Goal: Task Accomplishment & Management: Manage account settings

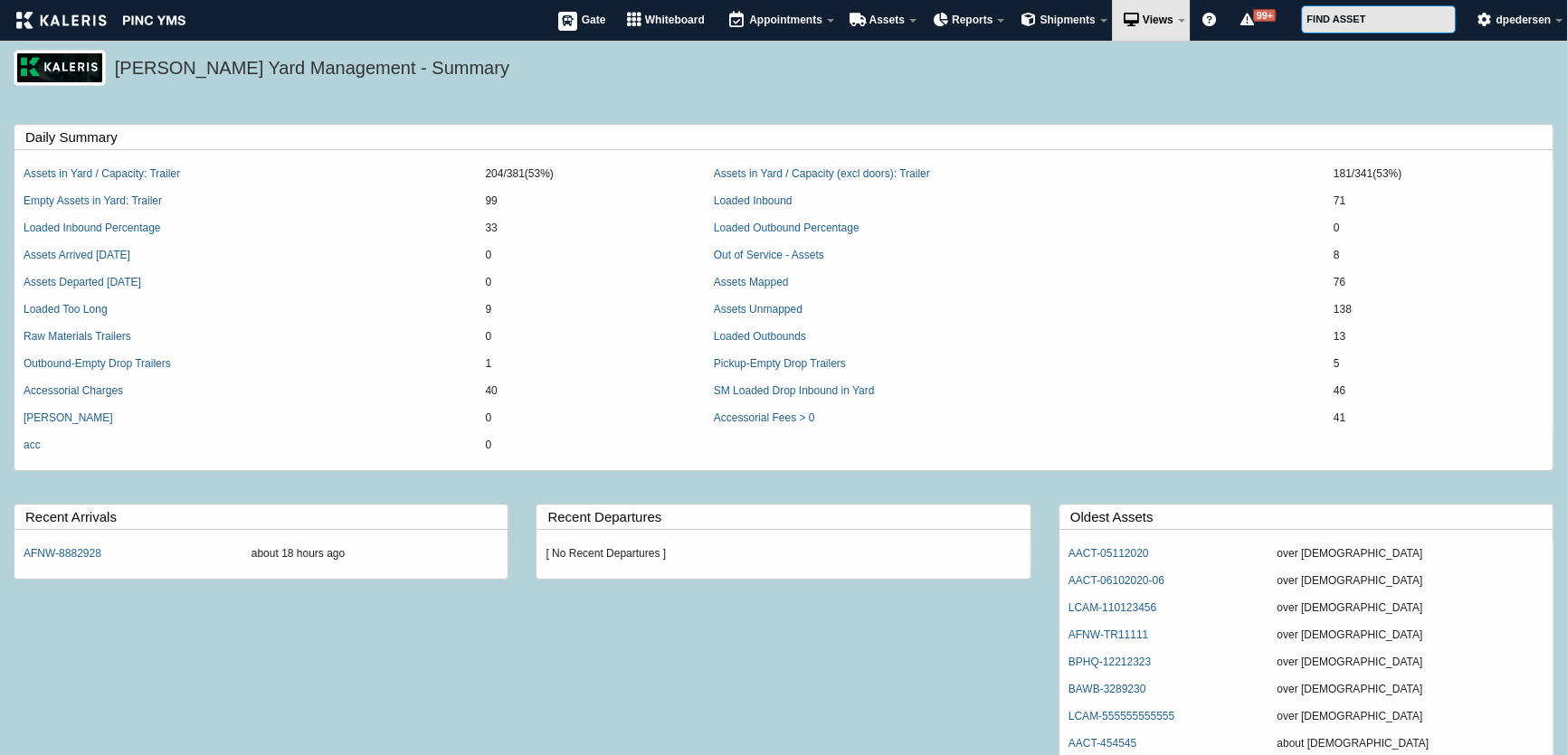
click at [797, 106] on div "Kaleris Yard Management - Summary" at bounding box center [783, 79] width 1567 height 58
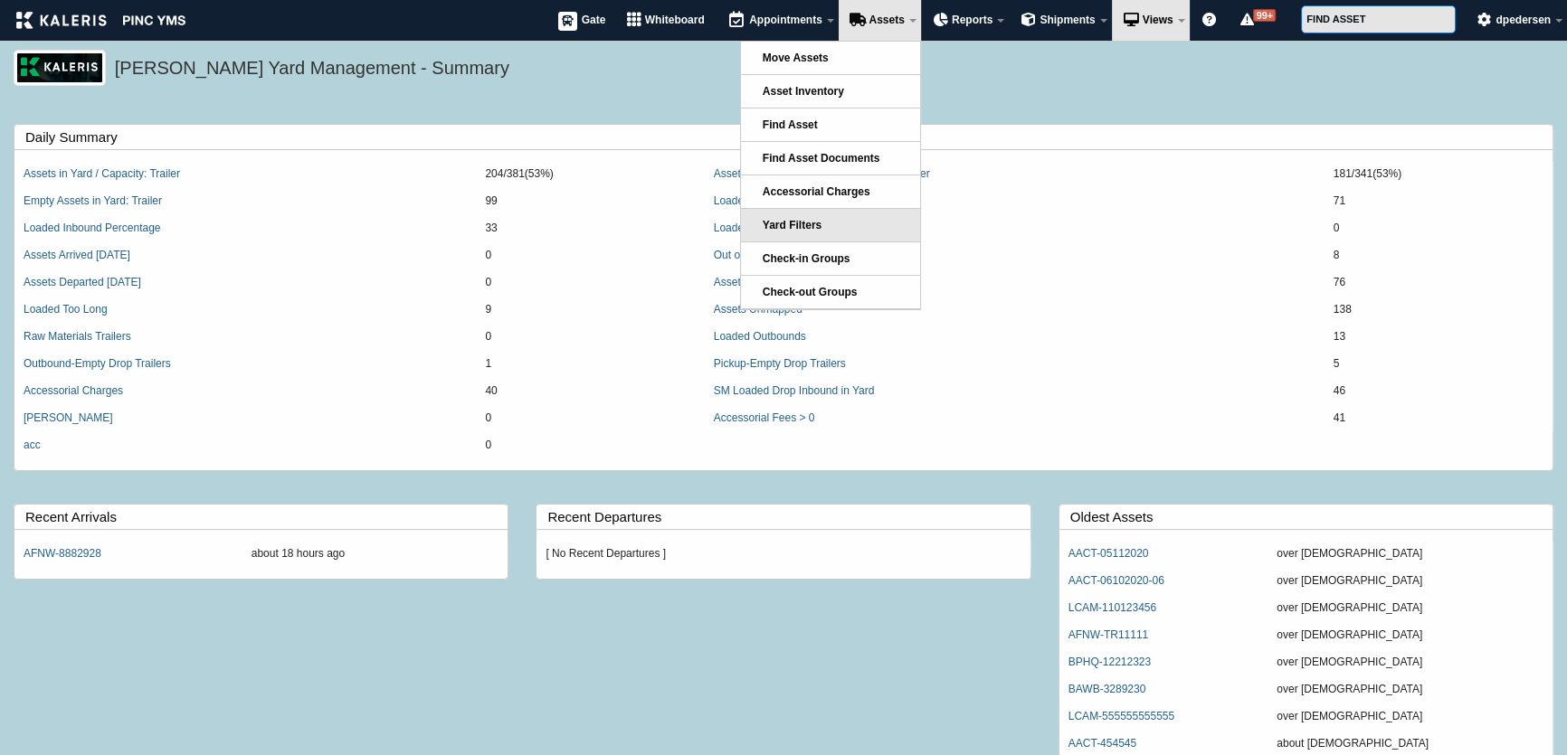
click at [823, 214] on link "Yard Filters" at bounding box center [830, 225] width 179 height 33
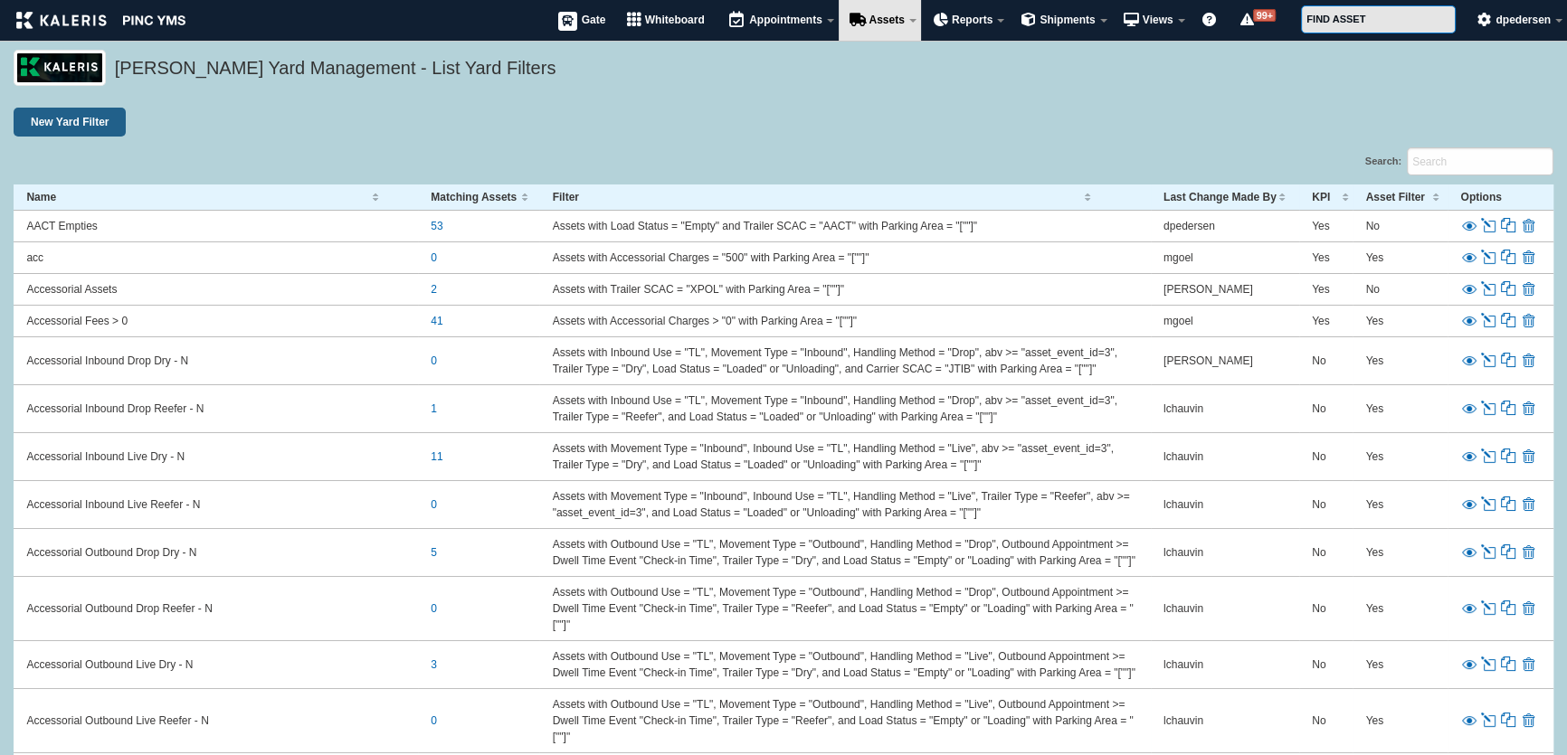
click at [1484, 225] on link "Edit" at bounding box center [1490, 226] width 20 height 16
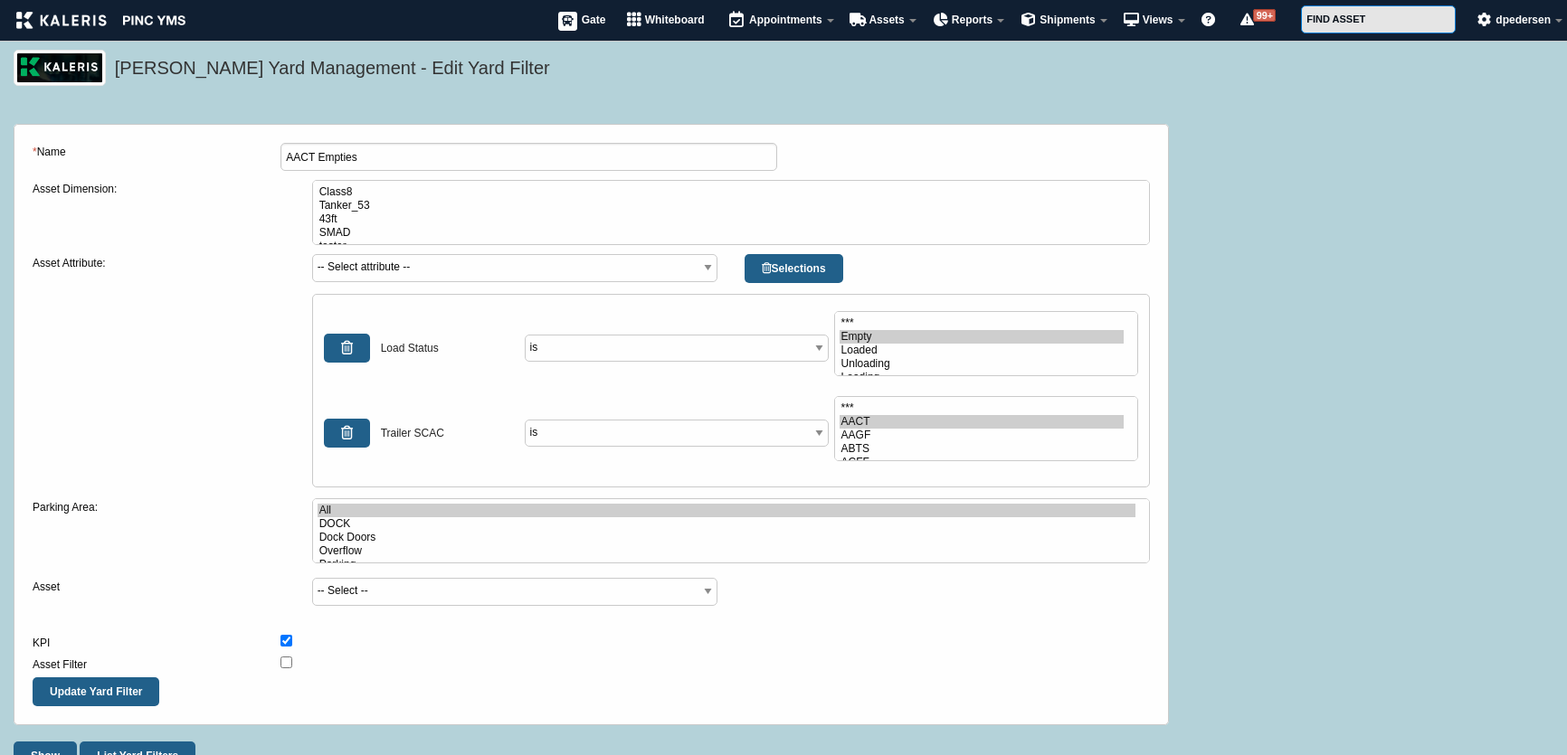
select select
select select"] "Empty"
select select"] "AACT"
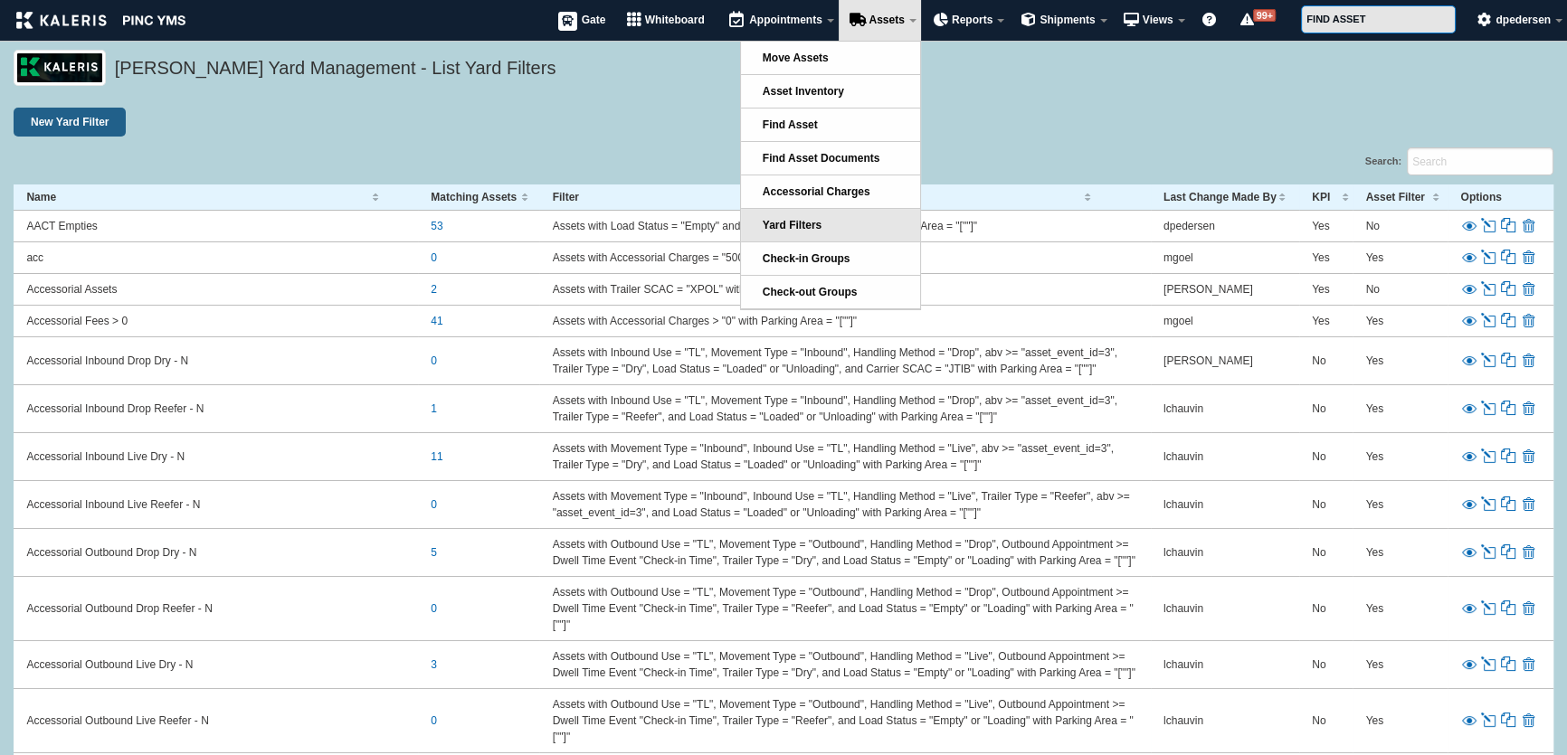
click at [807, 49] on link "Move Assets" at bounding box center [830, 58] width 179 height 33
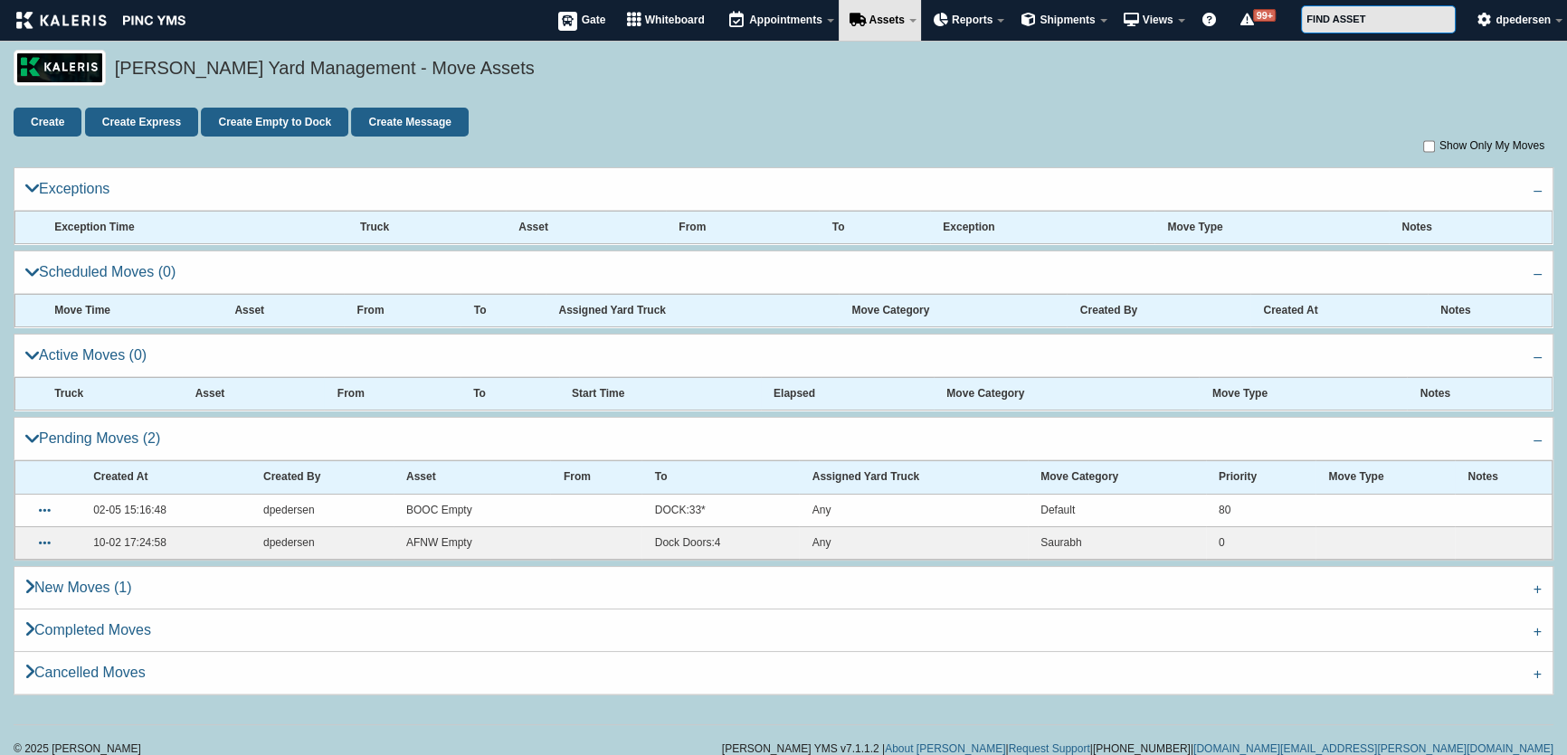
click at [552, 100] on div "[PERSON_NAME] Yard Management - Move Assets" at bounding box center [783, 79] width 1567 height 58
click at [634, 94] on div "Kaleris Yard Management - Move Assets" at bounding box center [783, 79] width 1567 height 58
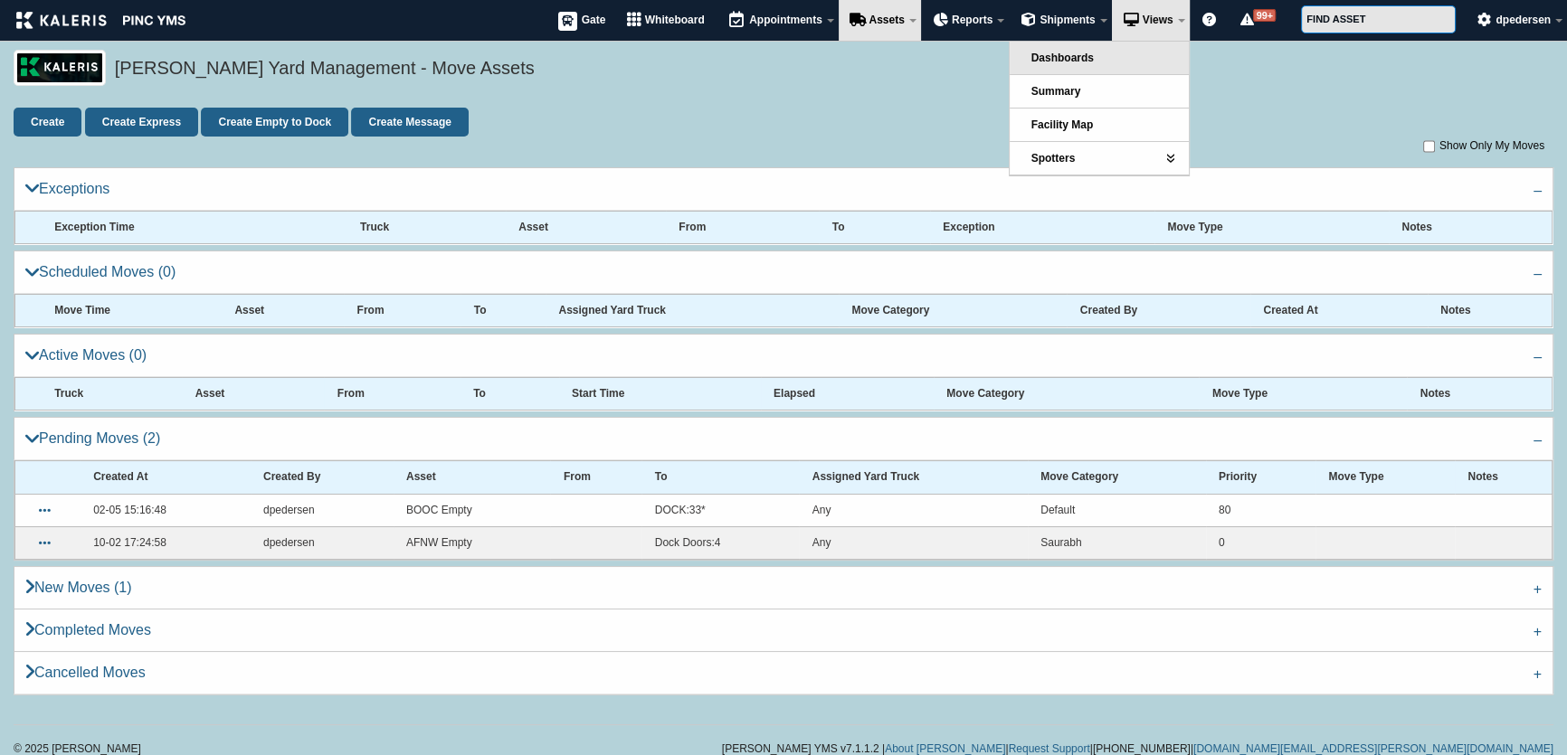
click at [1101, 46] on link "Dashboards" at bounding box center [1099, 58] width 179 height 33
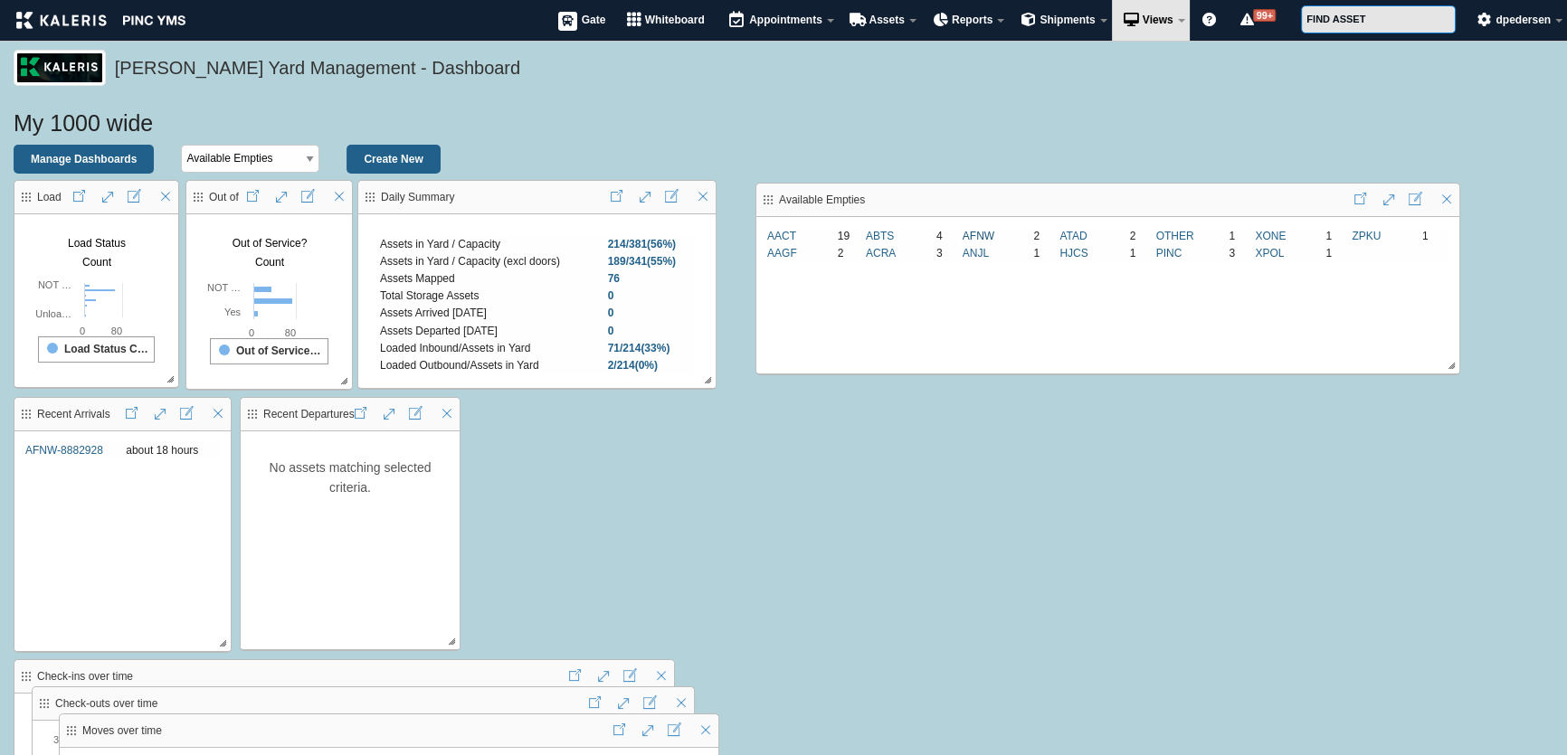
click at [985, 231] on link "AFNW" at bounding box center [978, 236] width 32 height 13
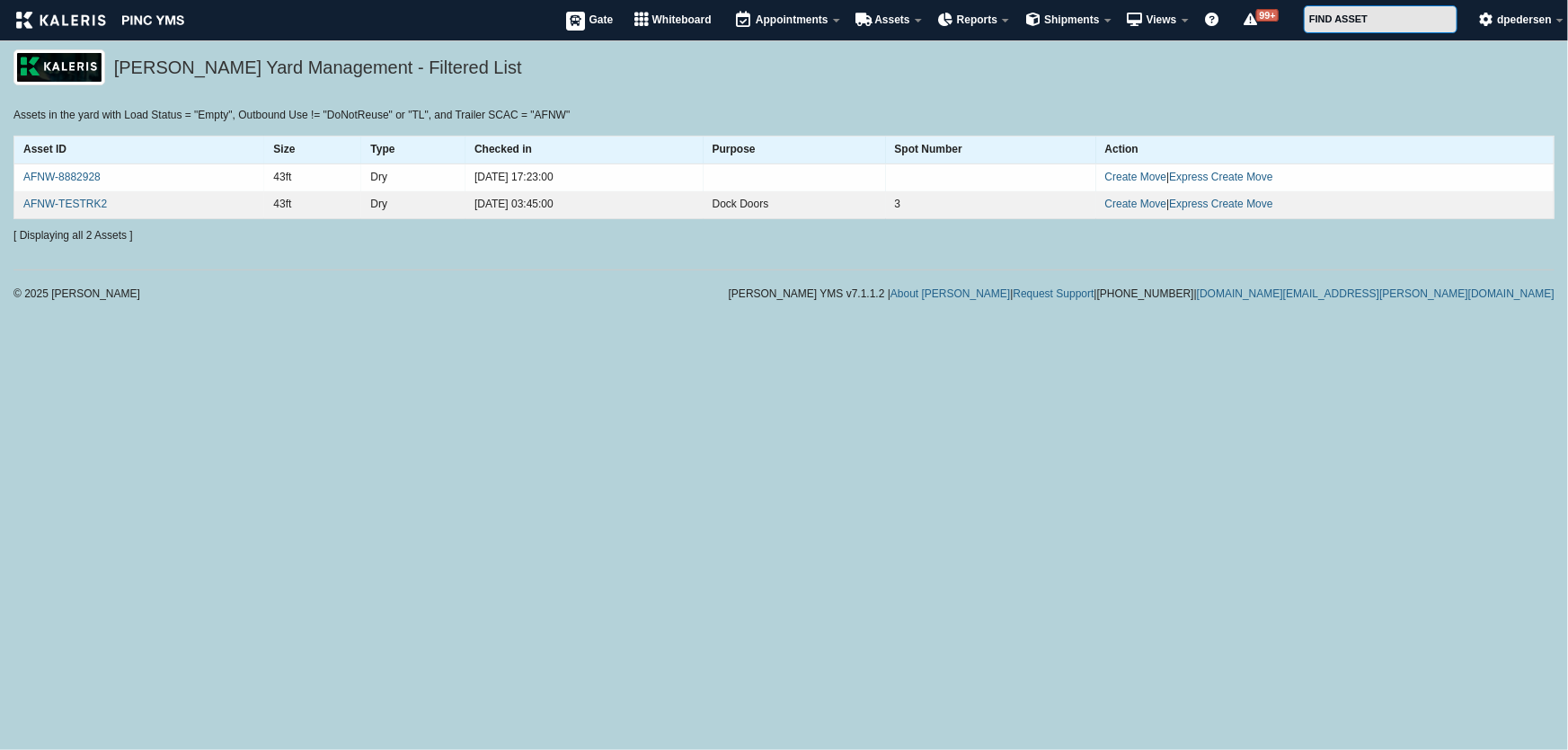
drag, startPoint x: 719, startPoint y: 207, endPoint x: 942, endPoint y: 210, distance: 223.0
click at [935, 206] on tr "AFNW-TESTRK2 43ft Dry 2023-04-26 03:45:00 Dock Doors 3 Create Move | Express Cr…" at bounding box center [784, 206] width 1540 height 28
click at [693, 310] on html "MENU Gate Whiteboard Appointments Appointments Appointment Filters Assets Move …" at bounding box center [784, 155] width 1568 height 310
drag, startPoint x: 677, startPoint y: 203, endPoint x: 982, endPoint y: 211, distance: 305.1
click at [982, 211] on tr "AFNW-TESTRK2 43ft Dry 2023-04-26 03:45:00 Dock Doors 3 Create Move | Express Cr…" at bounding box center [784, 206] width 1540 height 28
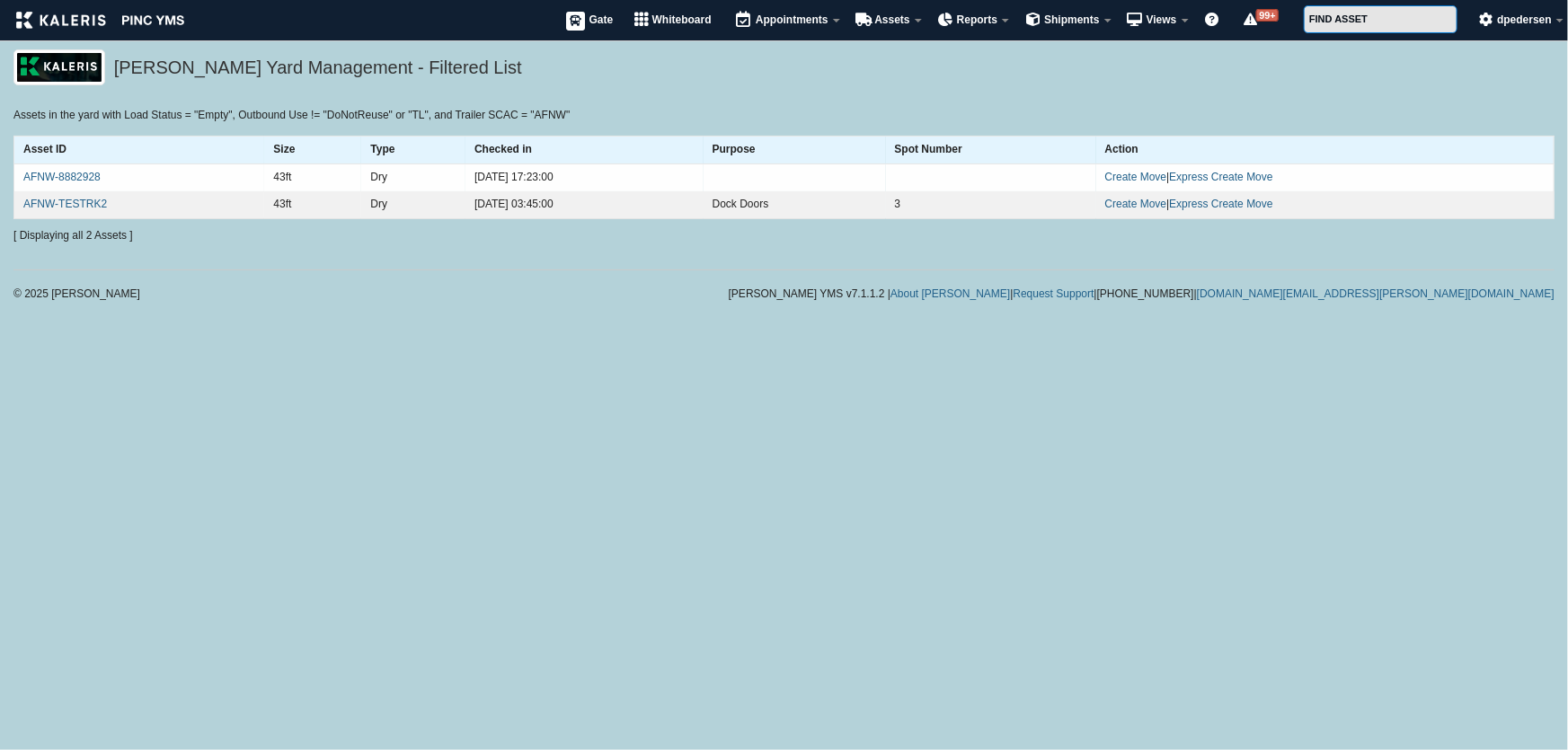
click at [994, 171] on td at bounding box center [992, 178] width 211 height 28
drag, startPoint x: 708, startPoint y: 203, endPoint x: 980, endPoint y: 211, distance: 272.1
click at [980, 211] on tr "AFNW-TESTRK2 43ft Dry 2023-04-26 03:45:00 Dock Doors 3 Create Move | Express Cr…" at bounding box center [784, 206] width 1540 height 28
click at [772, 81] on h5 "Kaleris Yard Management - Filtered List" at bounding box center [830, 70] width 1432 height 31
click at [702, 95] on div "Kaleris Yard Management - Filtered List" at bounding box center [784, 78] width 1568 height 58
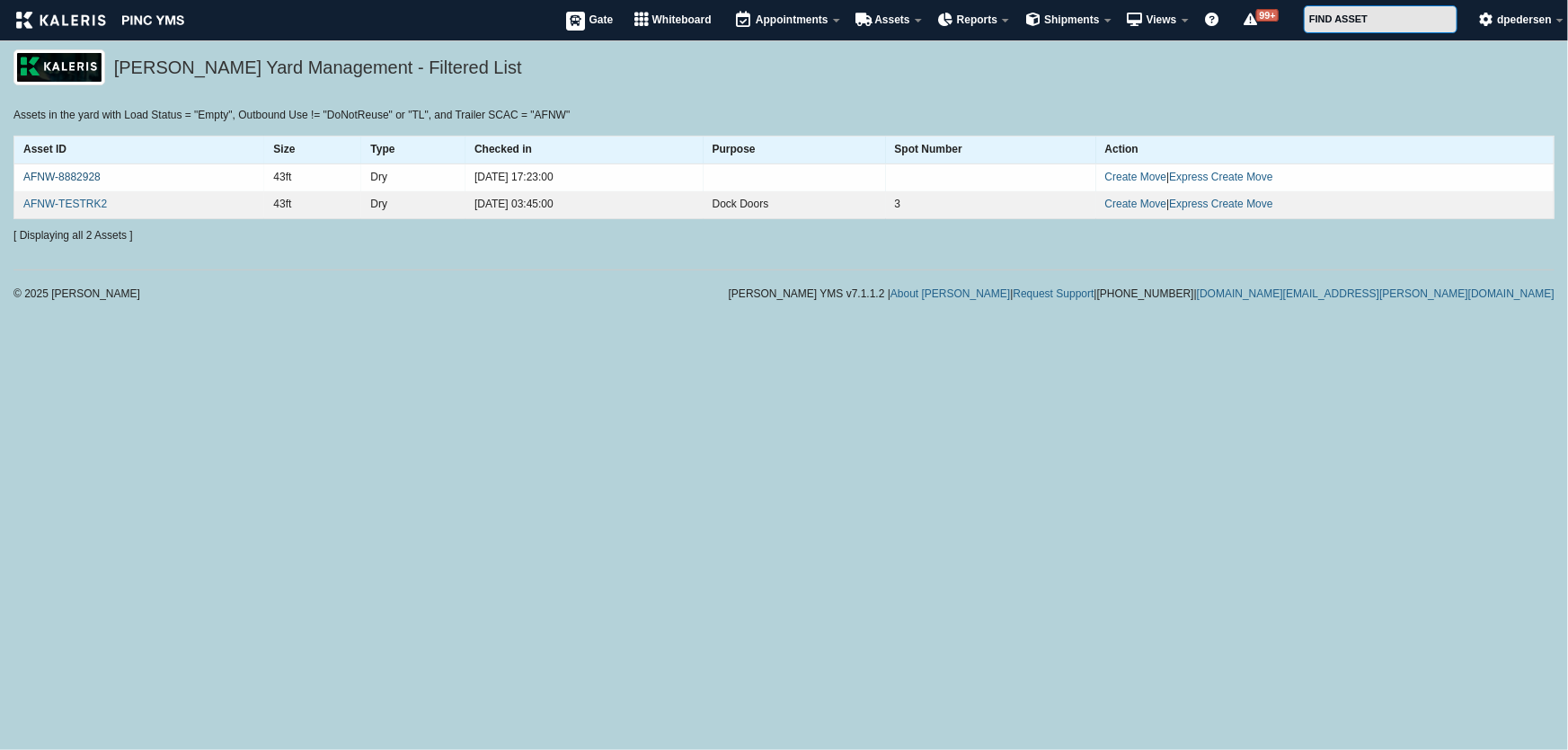
click at [53, 172] on link "AFNW-8882928" at bounding box center [63, 177] width 78 height 13
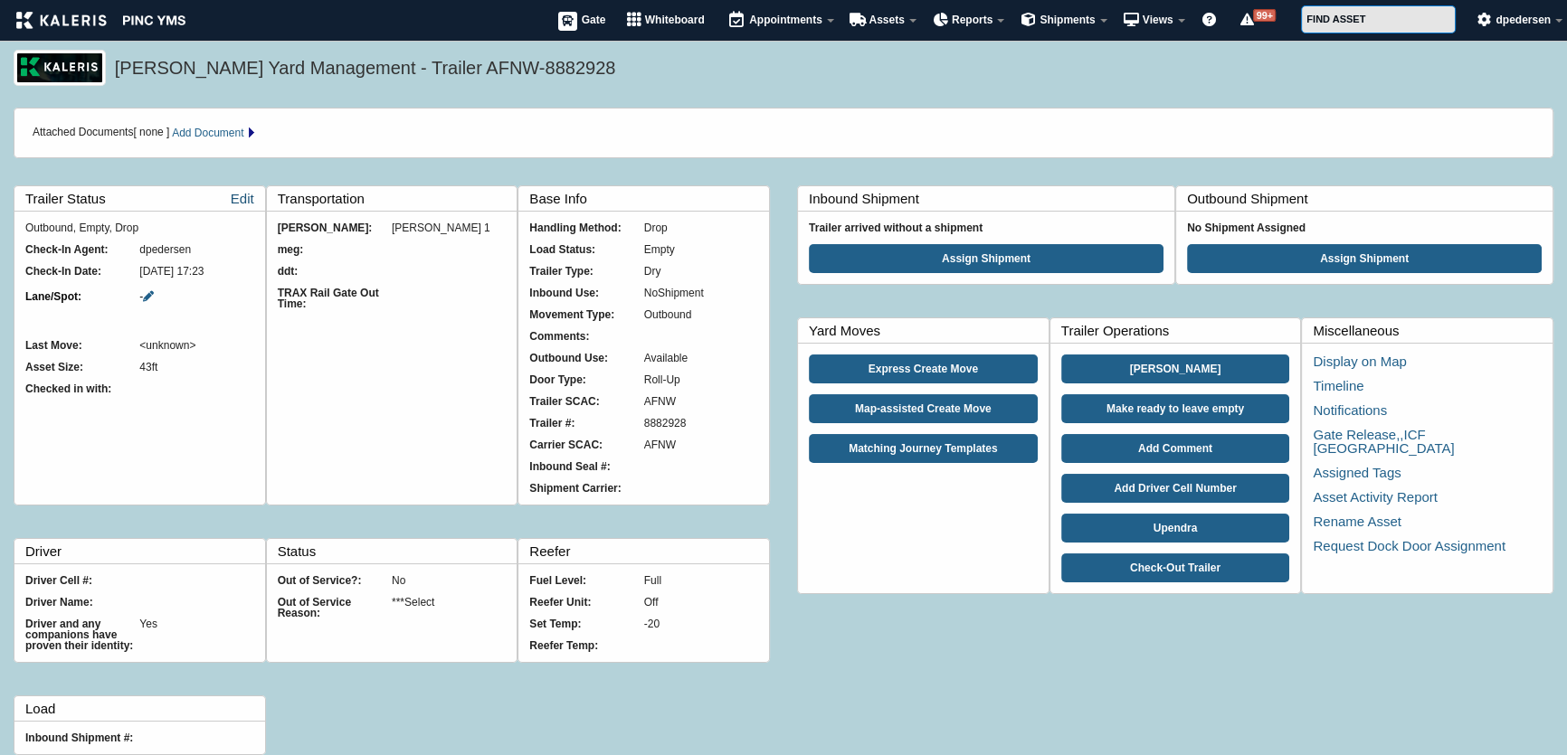
click at [239, 193] on link "Edit" at bounding box center [243, 198] width 24 height 24
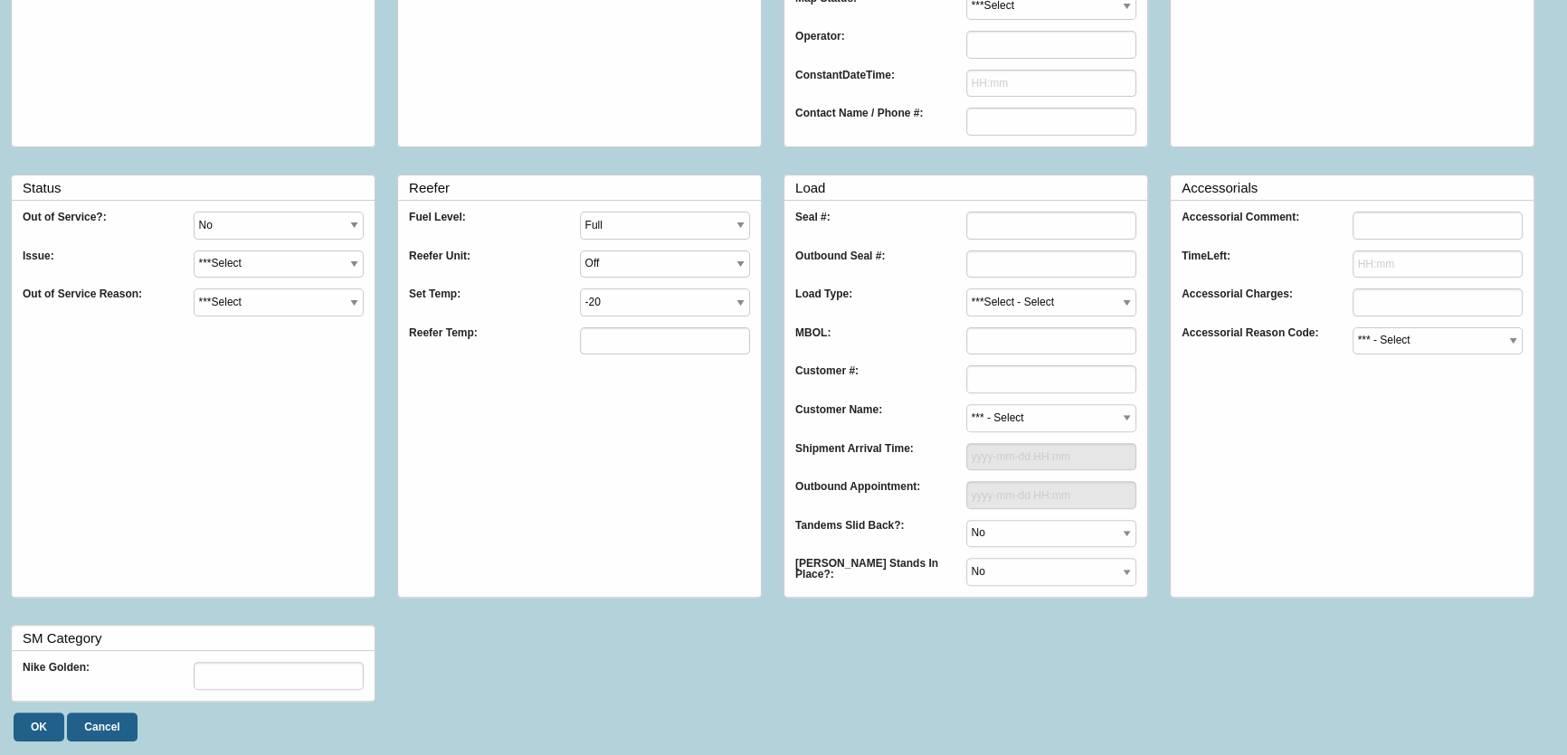
scroll to position [663, 0]
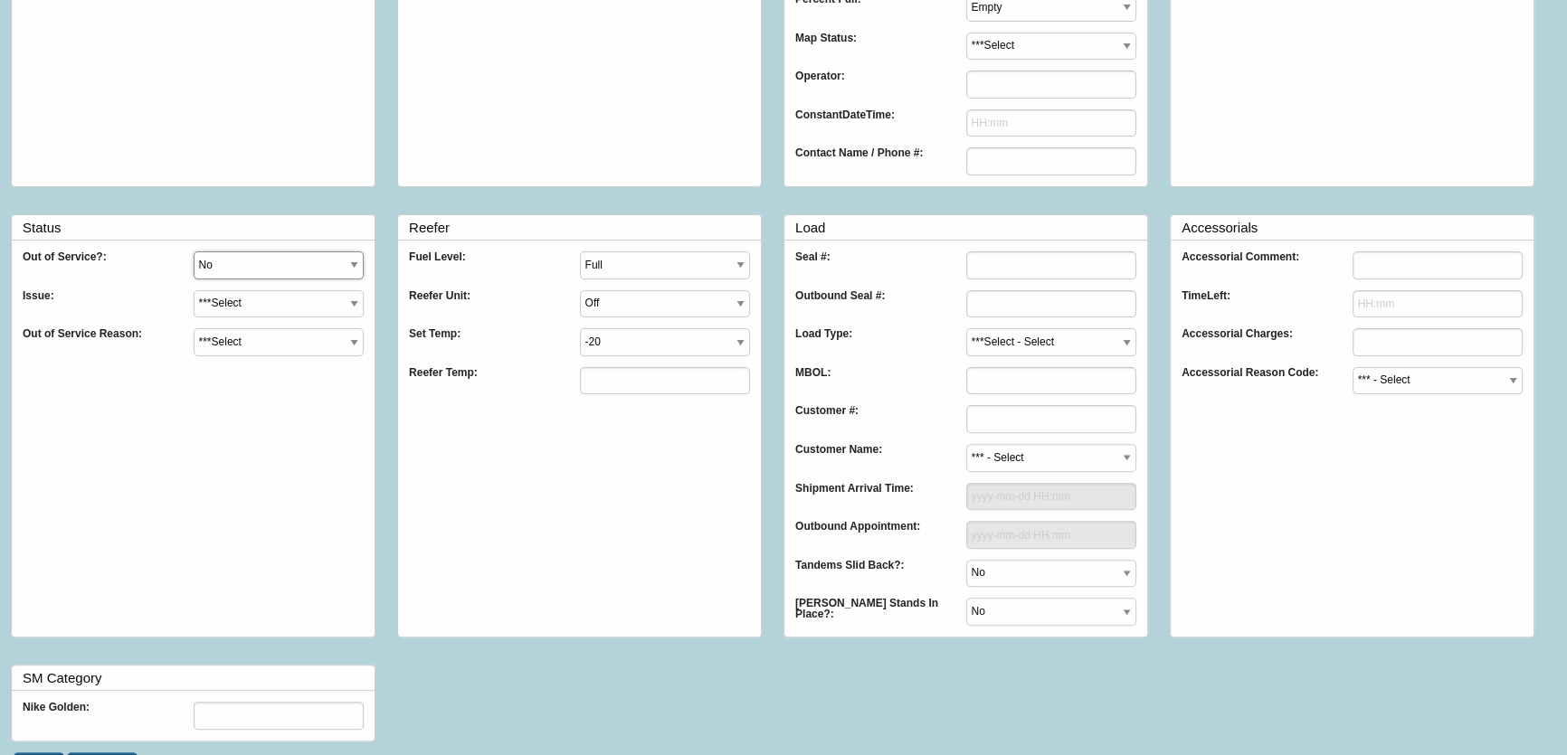
click at [284, 269] on select "No Yes" at bounding box center [279, 265] width 171 height 28
select select "Yes"
click at [194, 251] on select "No Yes" at bounding box center [279, 265] width 171 height 28
click at [232, 301] on select "***Select Air Lines Brakes Frozen Different Empty Dock Lock Engaged Landing Gea…" at bounding box center [279, 304] width 171 height 28
select select "Dock Lock Engaged"
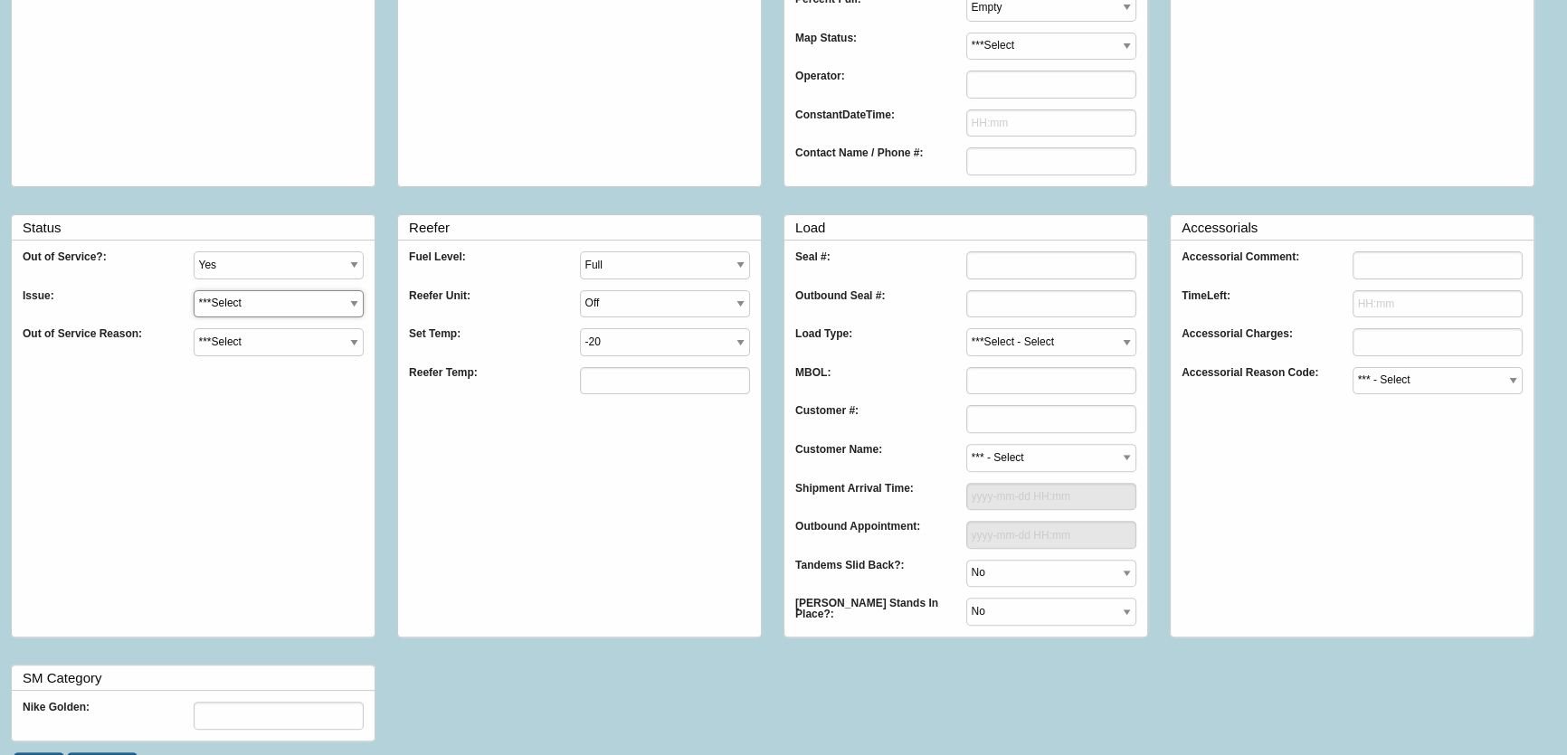
click at [194, 290] on select "***Select Air Lines Brakes Frozen Different Empty Dock Lock Engaged Landing Gea…" at bounding box center [279, 304] width 171 height 28
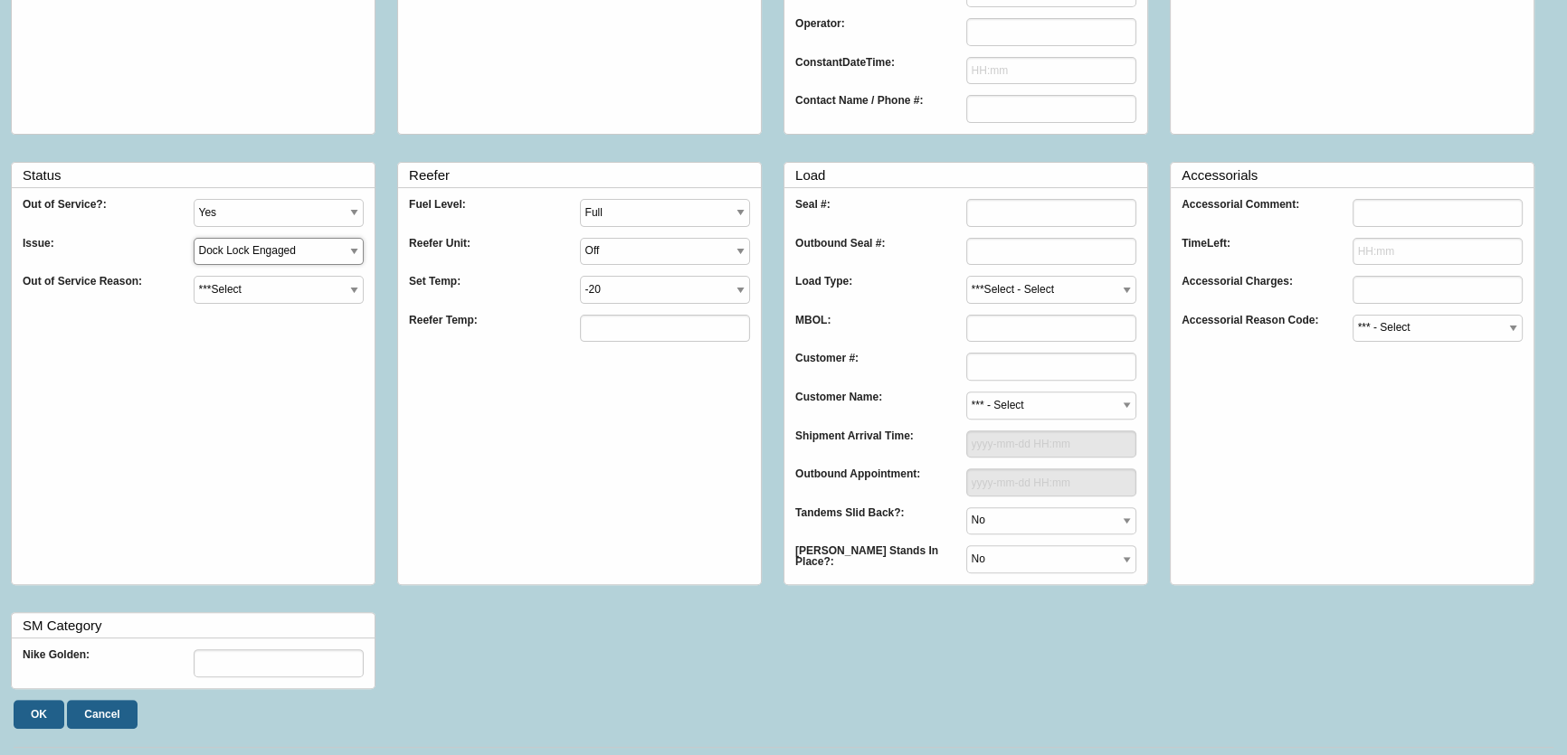
scroll to position [745, 0]
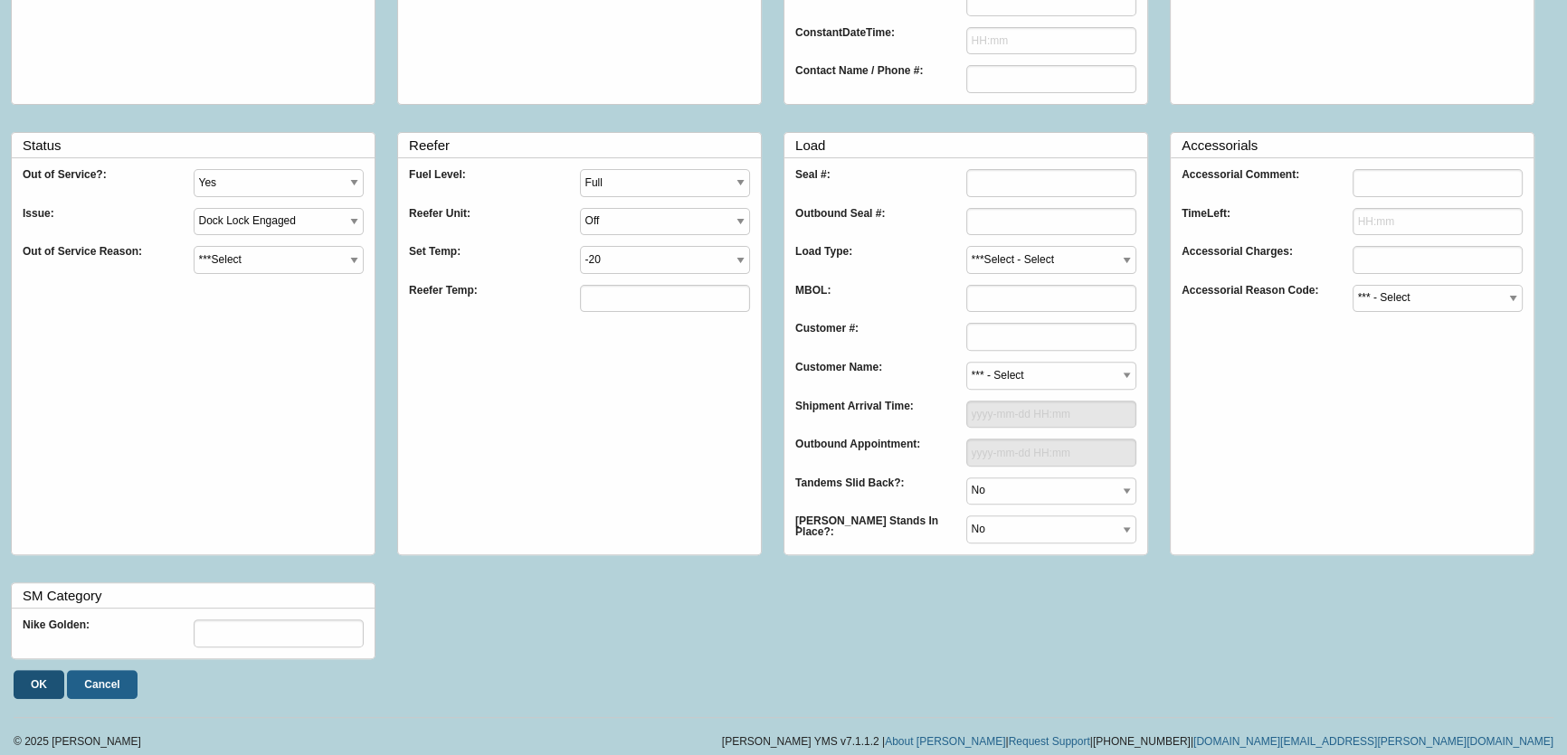
click at [39, 674] on input "OK" at bounding box center [39, 684] width 51 height 29
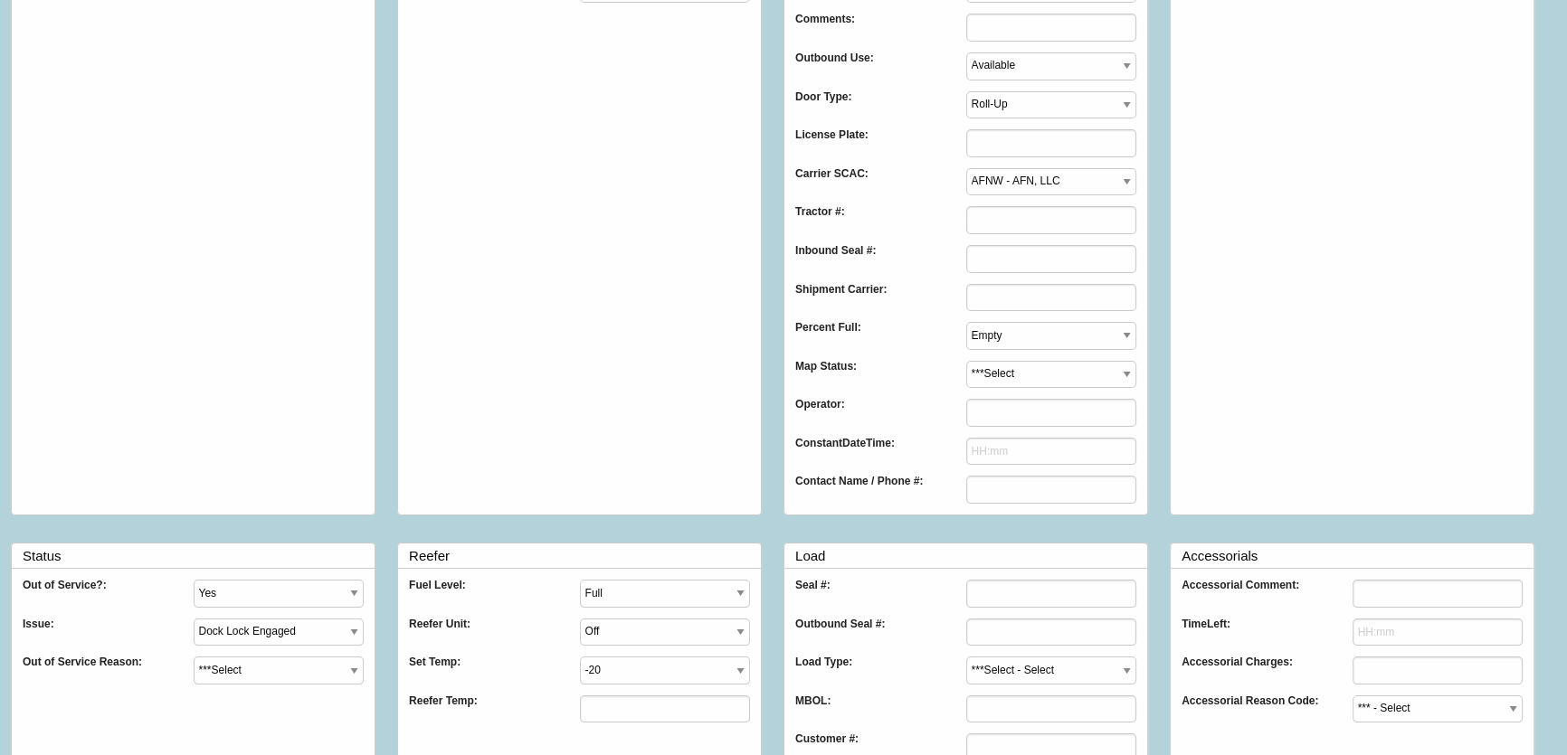
scroll to position [0, 0]
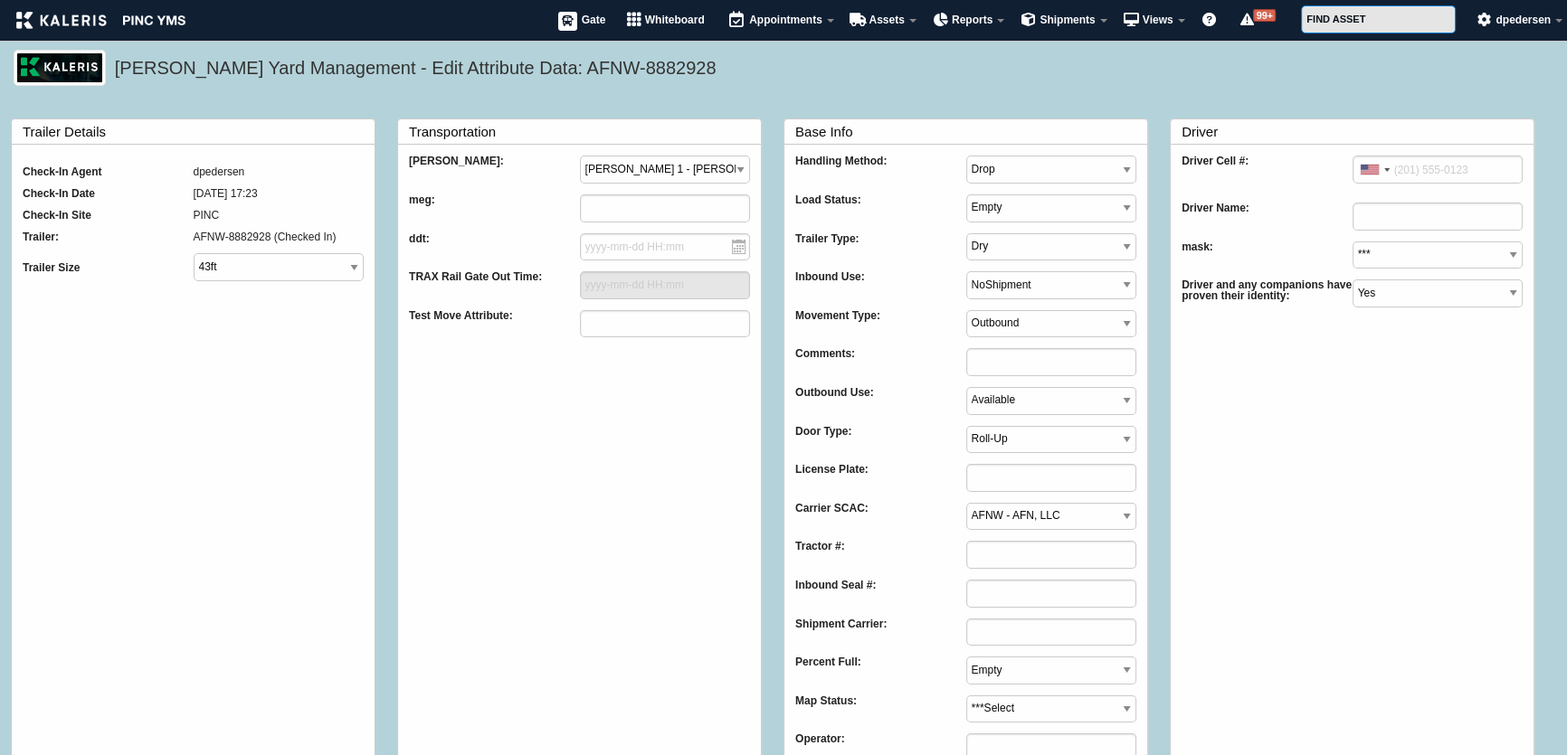
click at [679, 81] on h5 "Kaleris Yard Management - Edit Attribute Data: AFNW-8882928" at bounding box center [829, 70] width 1429 height 31
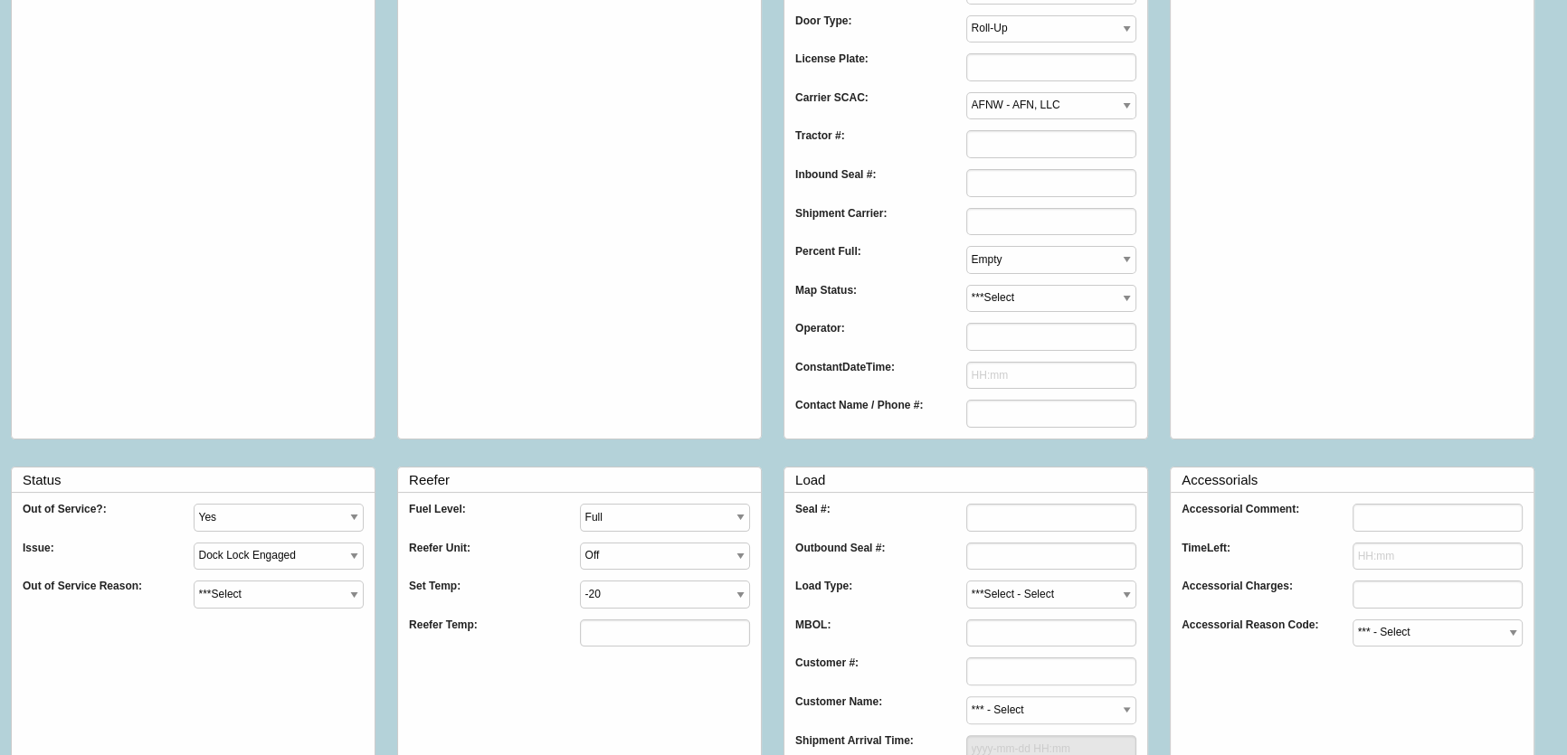
scroll to position [745, 0]
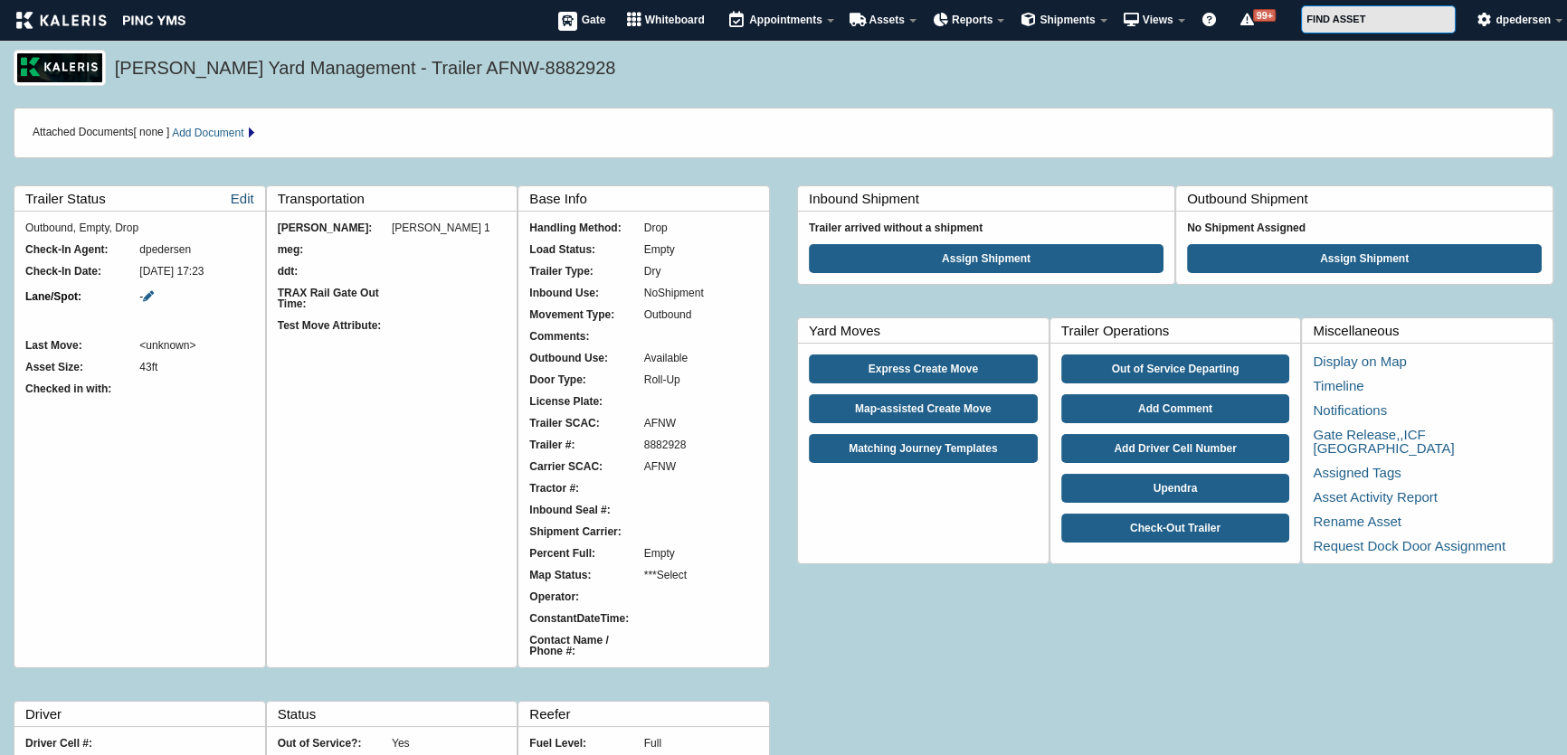
click at [237, 198] on link "Edit" at bounding box center [243, 198] width 24 height 24
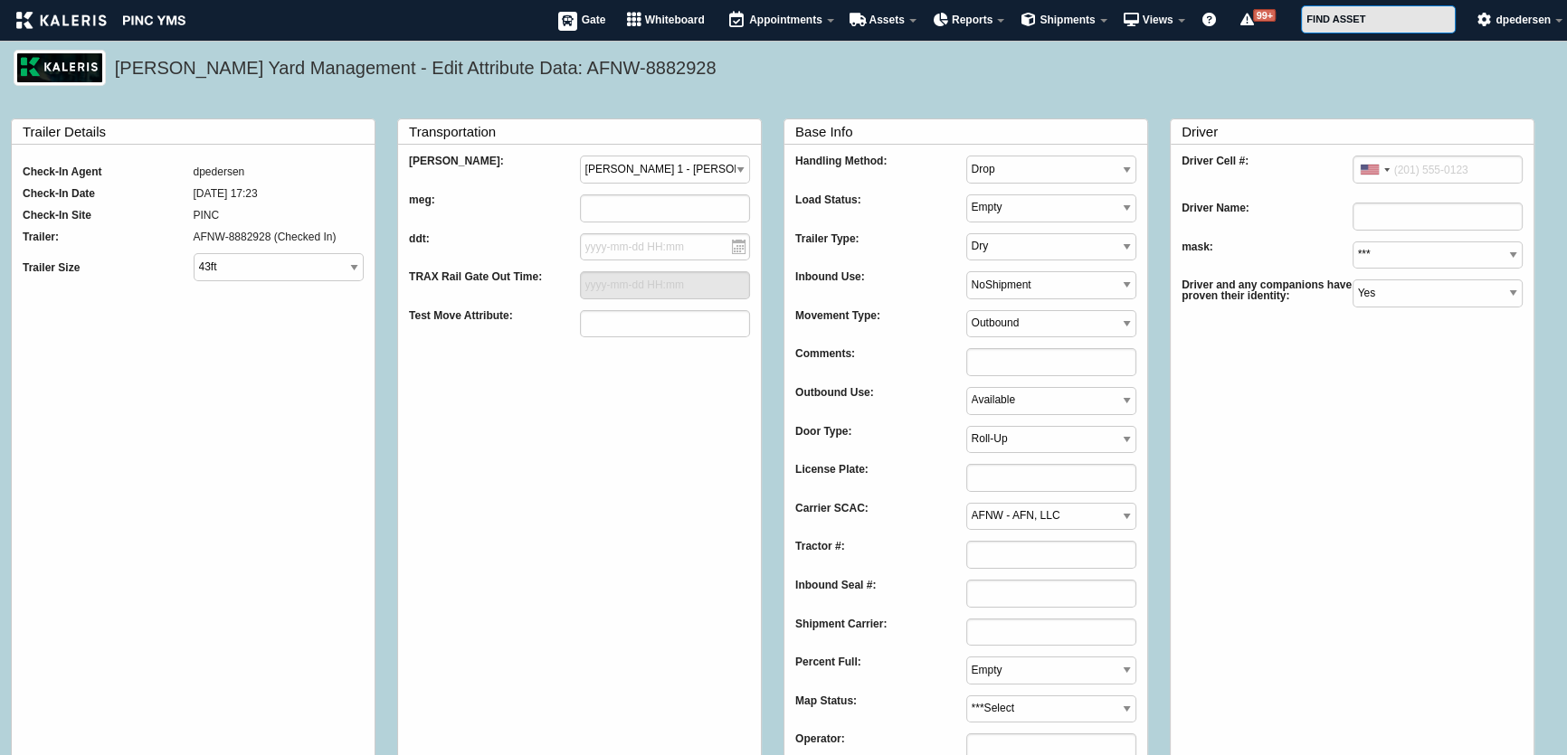
click at [776, 74] on h5 "Kaleris Yard Management - Edit Attribute Data: AFNW-8882928" at bounding box center [829, 70] width 1429 height 31
click at [779, 87] on div "Kaleris Yard Management - Edit Attribute Data: AFNW-8882928" at bounding box center [783, 79] width 1567 height 58
click at [476, 99] on div "Trailer Details Check-In Agent dpedersen Check-In Date 2025-10-02 17:23 Check-I…" at bounding box center [783, 761] width 1567 height 1334
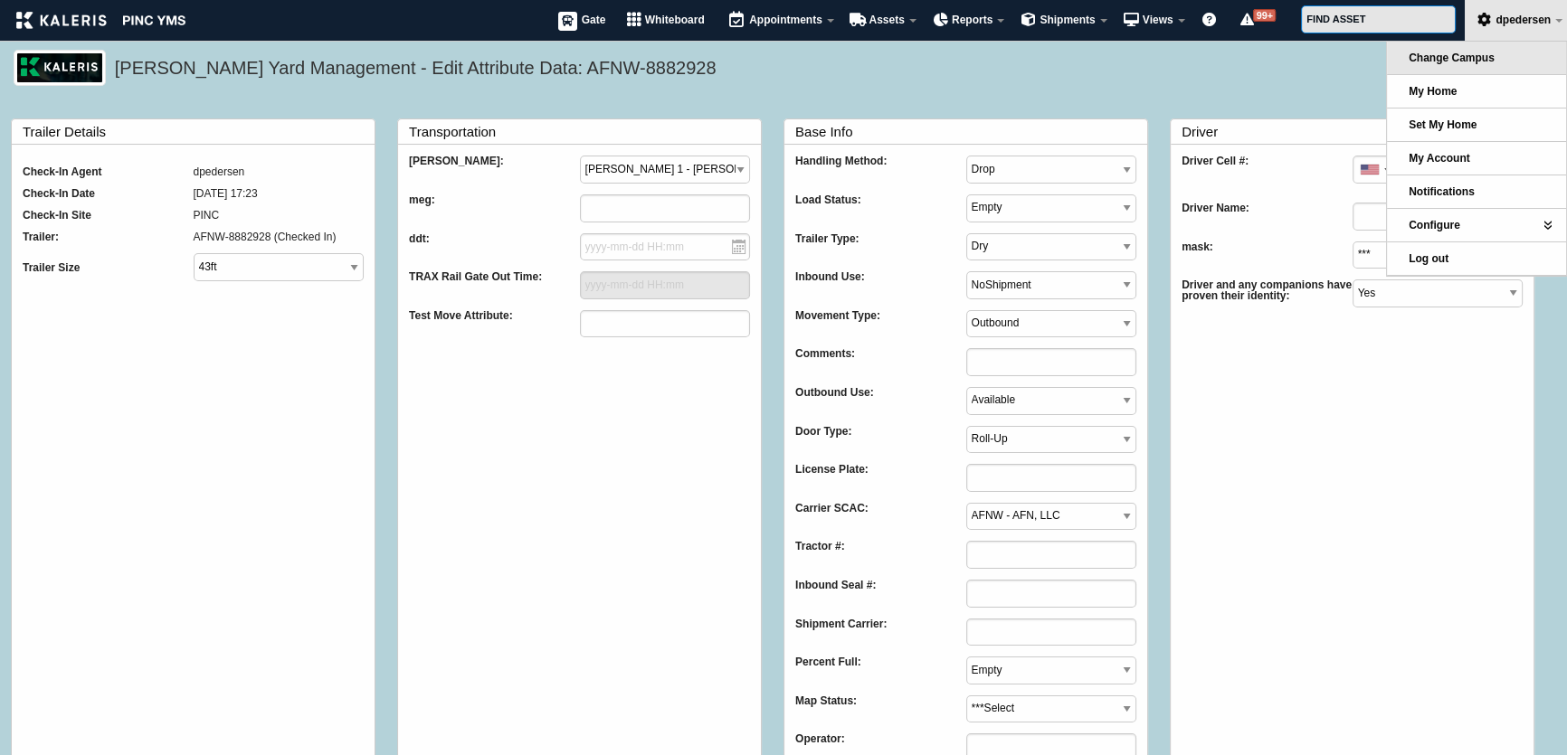
click at [1474, 47] on link "Change Campus" at bounding box center [1476, 58] width 179 height 33
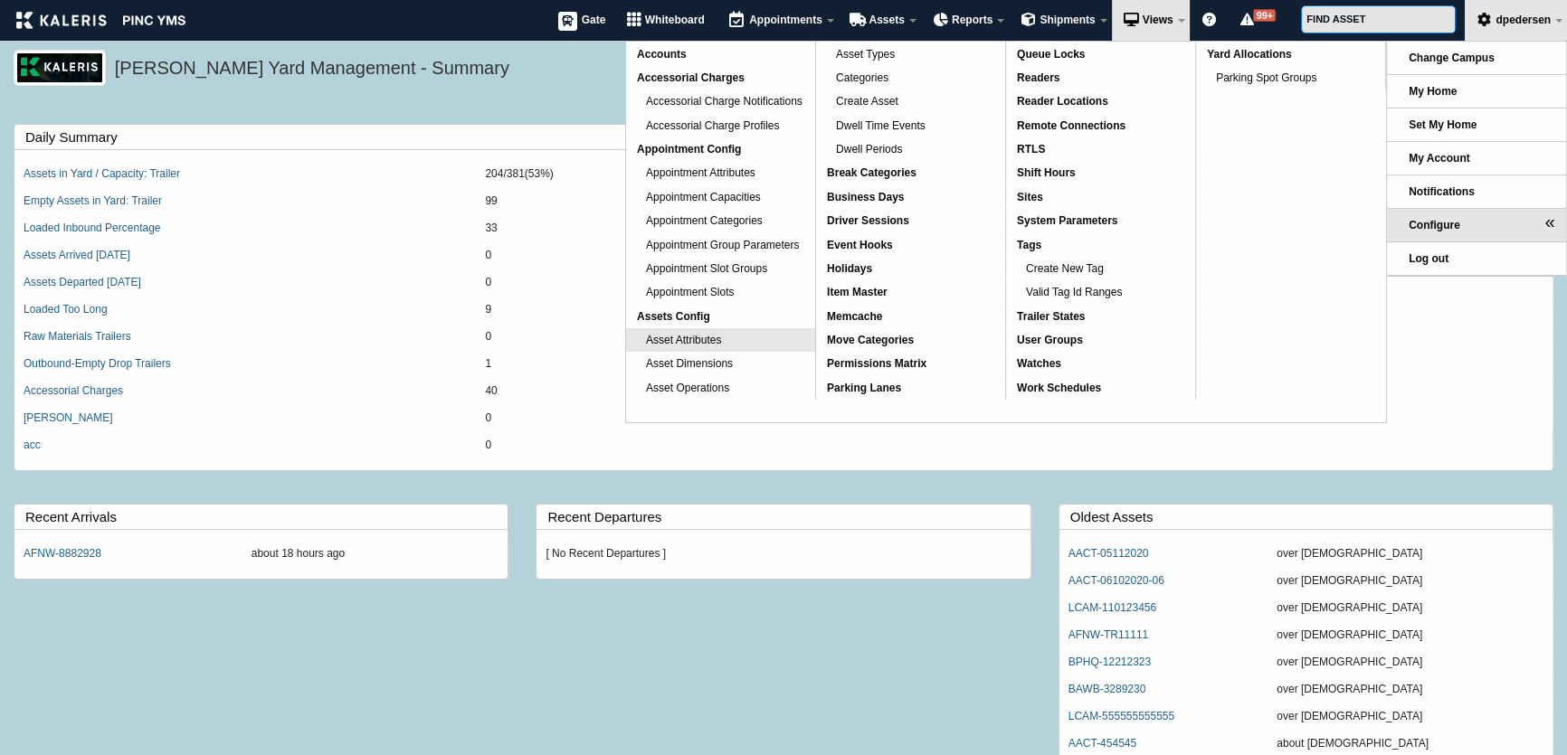
click at [693, 344] on span "Asset Attributes" at bounding box center [683, 340] width 75 height 13
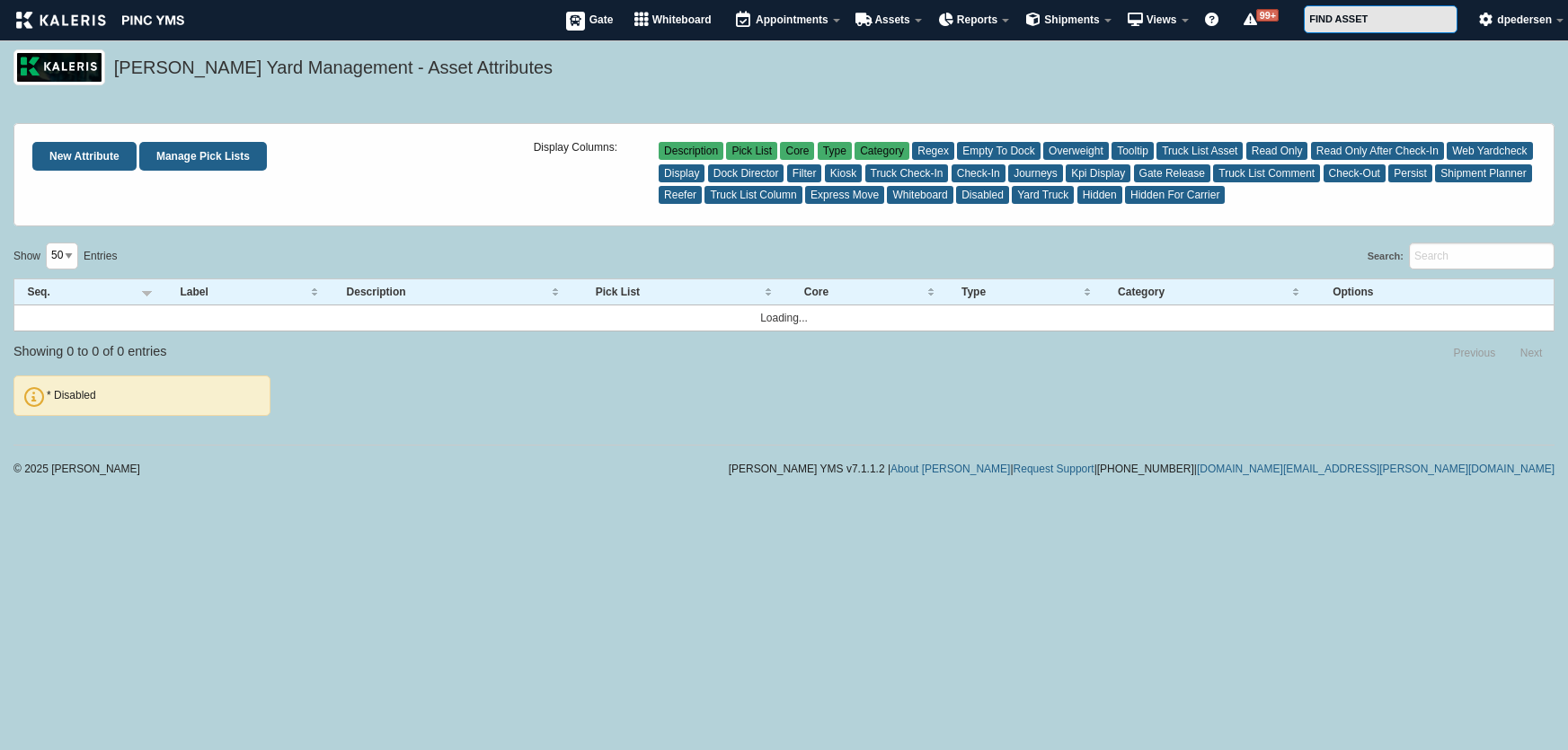
select select "50"
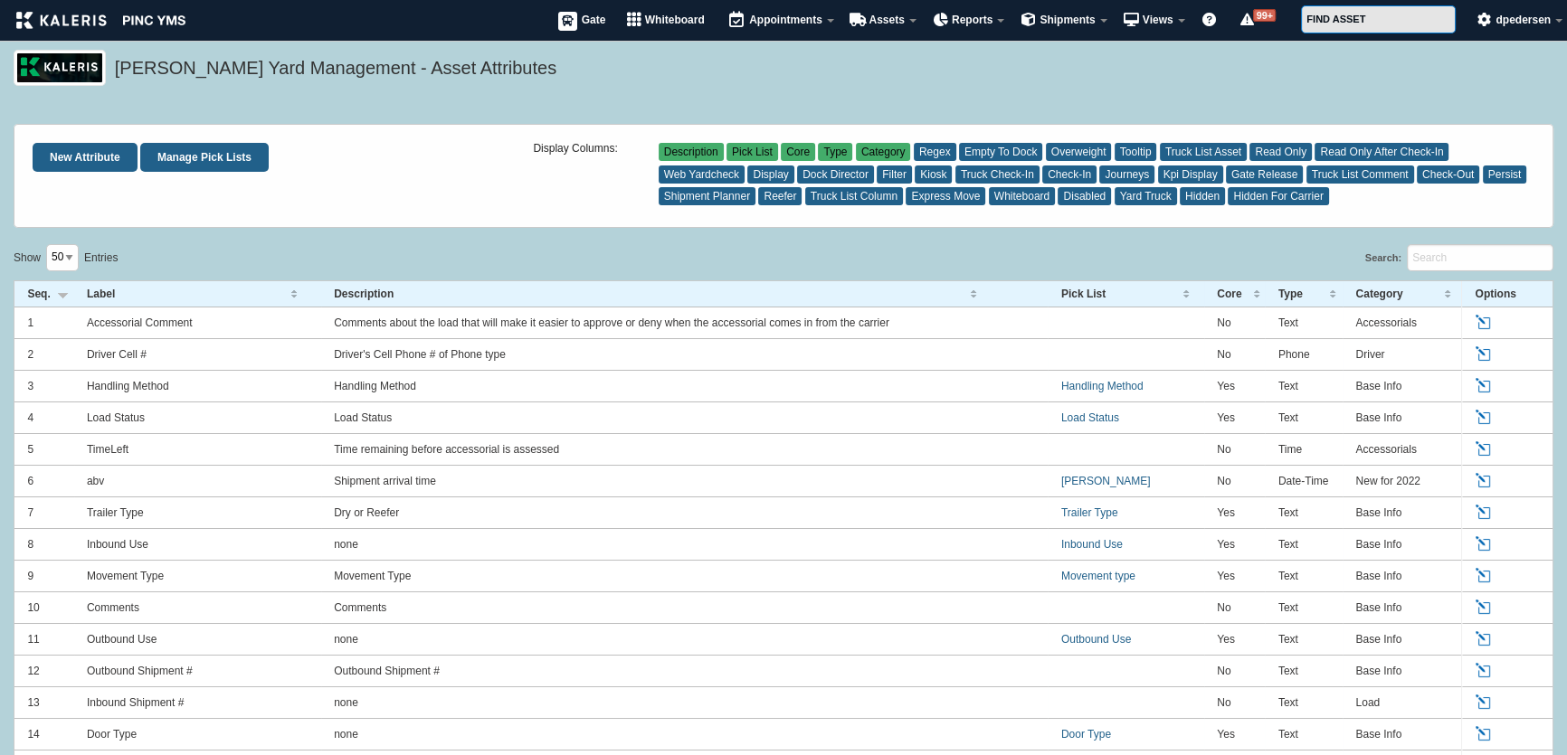
click at [100, 296] on th "Label" at bounding box center [197, 294] width 247 height 26
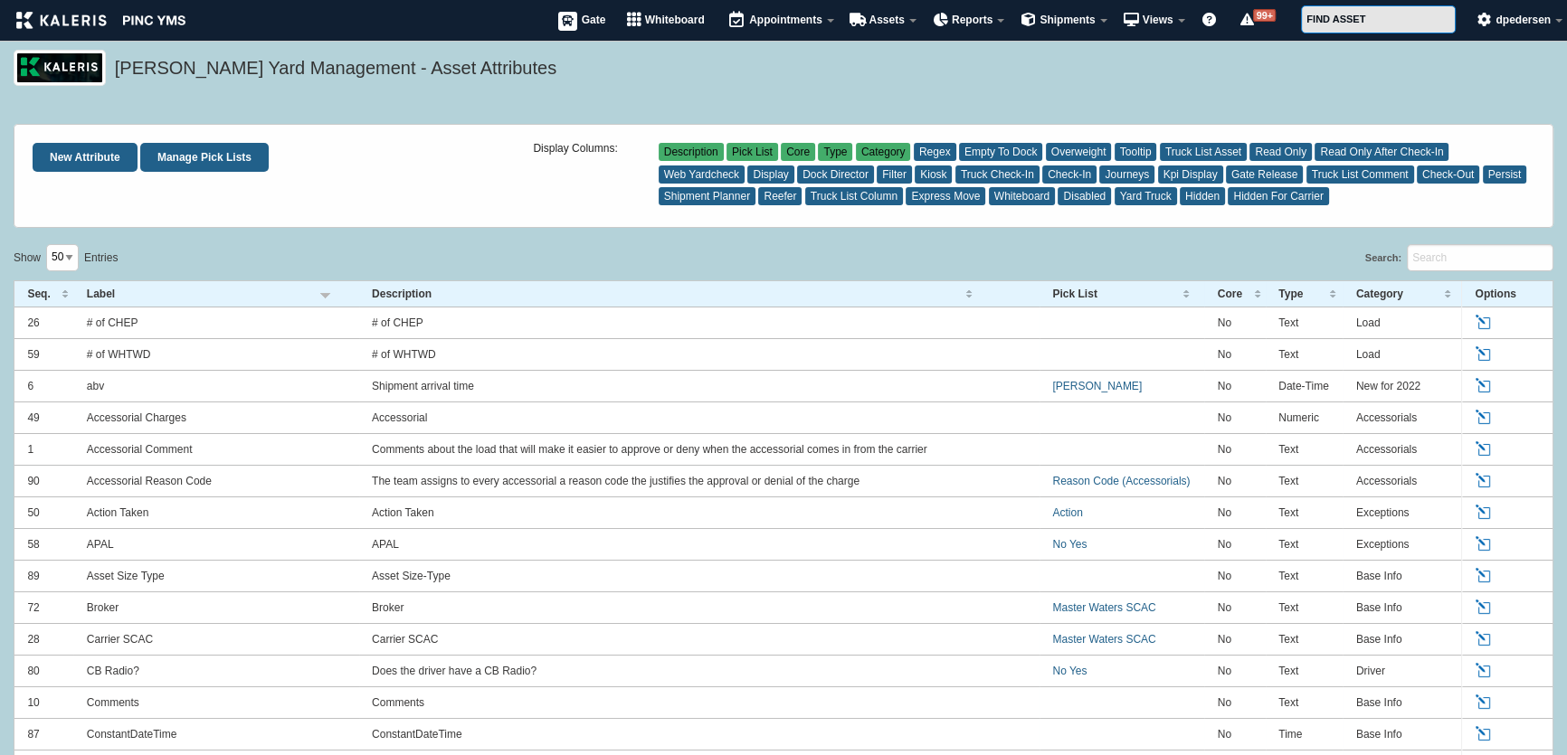
click at [100, 296] on th "Label" at bounding box center [215, 294] width 285 height 26
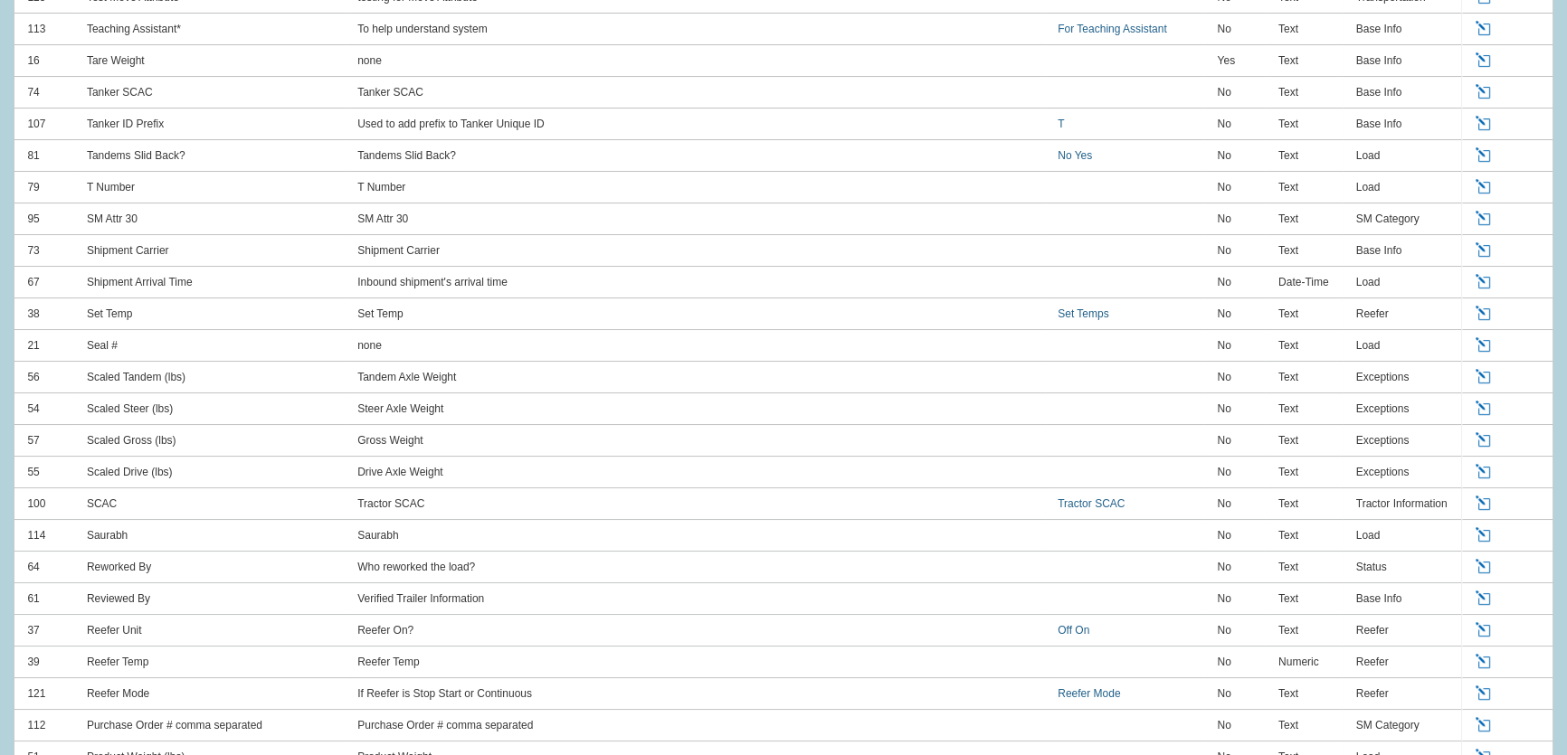
scroll to position [1285, 0]
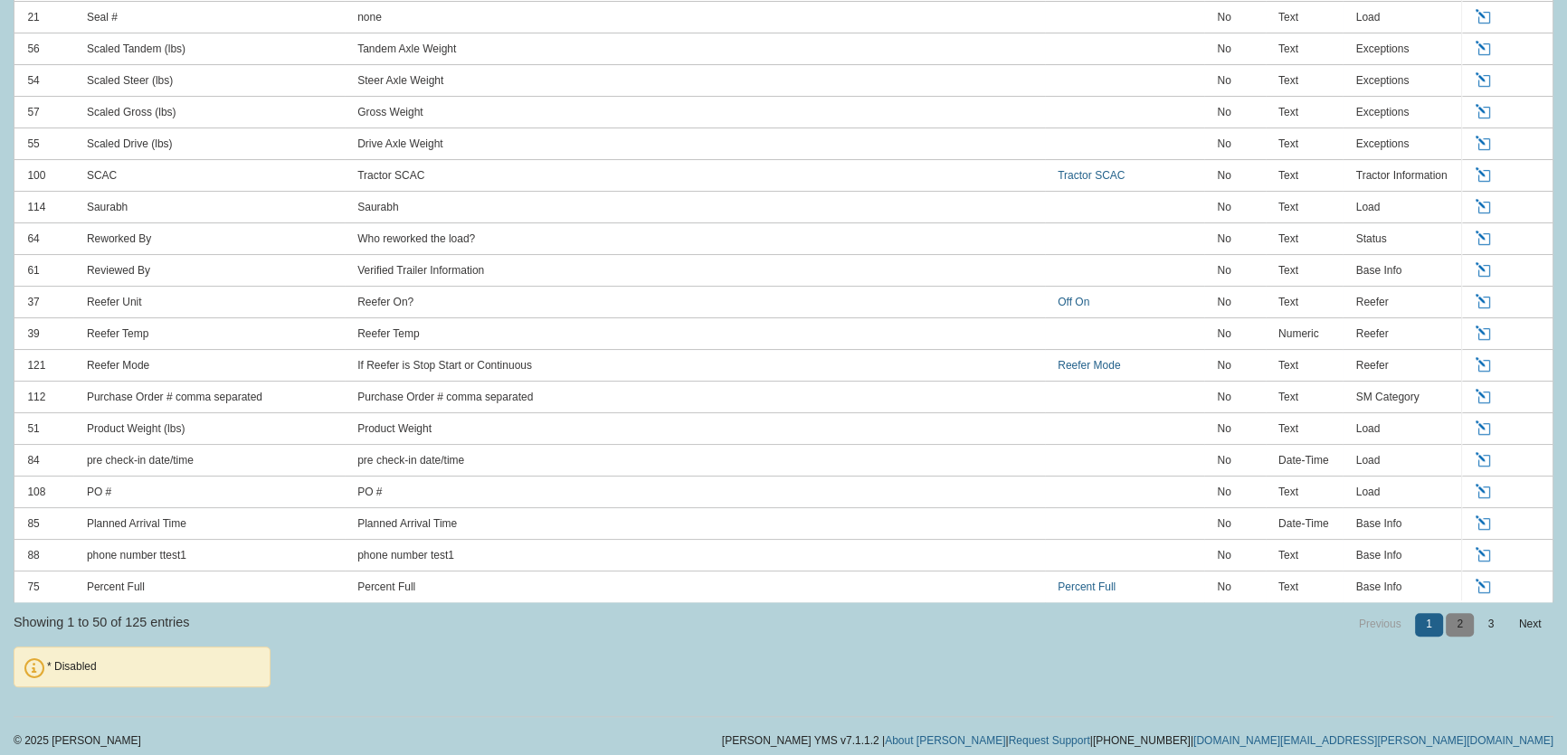
click at [1465, 625] on link "2" at bounding box center [1460, 624] width 28 height 23
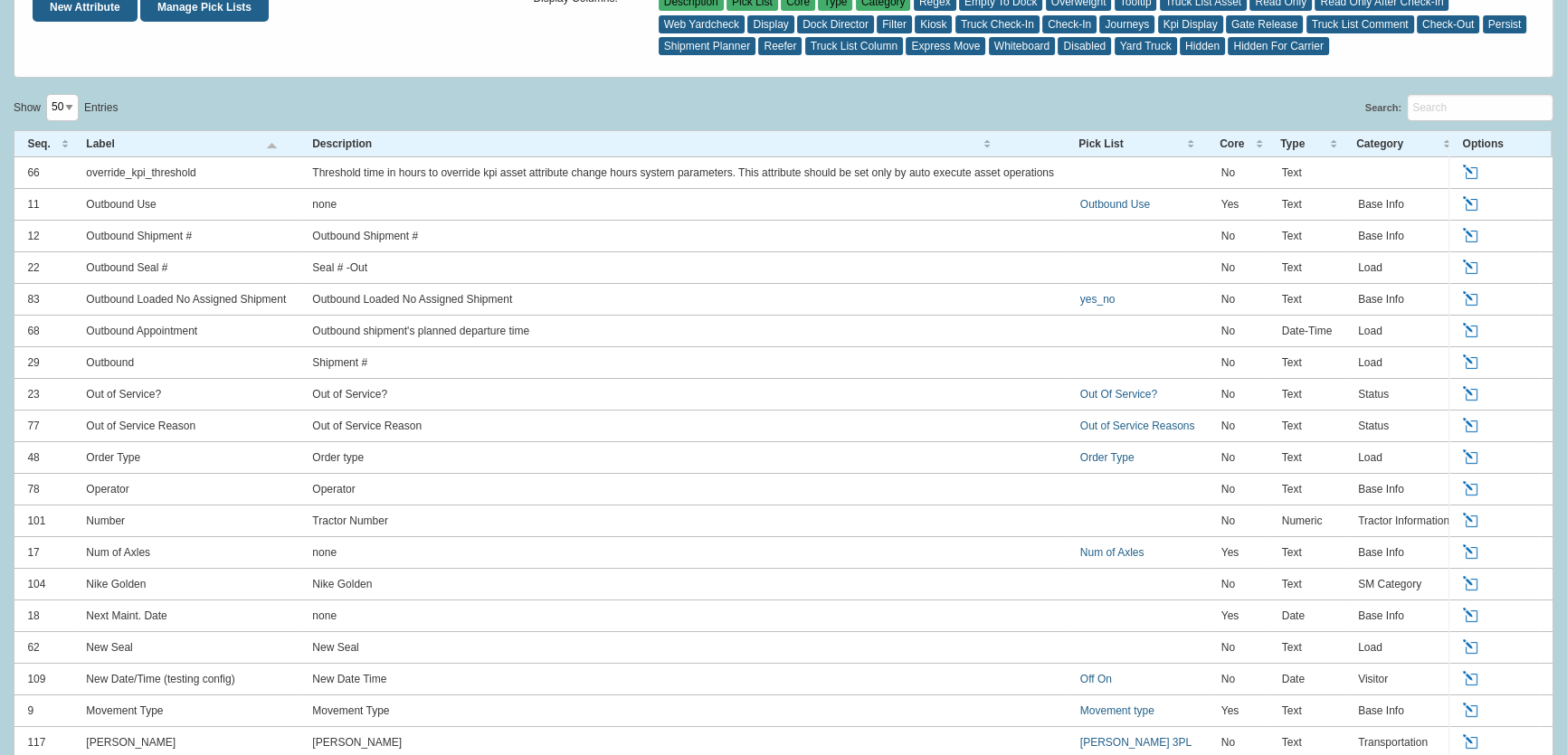
scroll to position [136, 0]
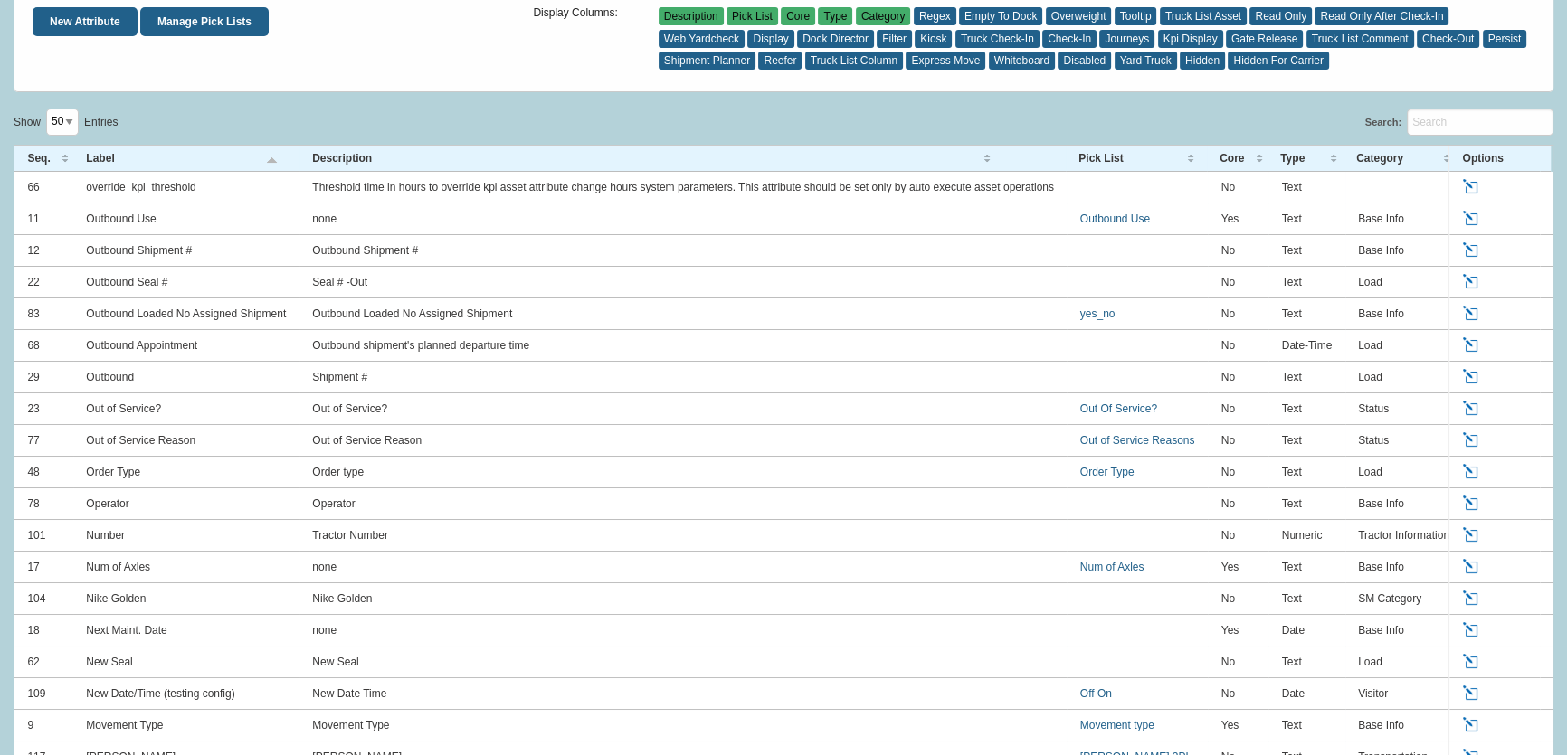
click at [1470, 412] on link "Edit" at bounding box center [1472, 409] width 20 height 16
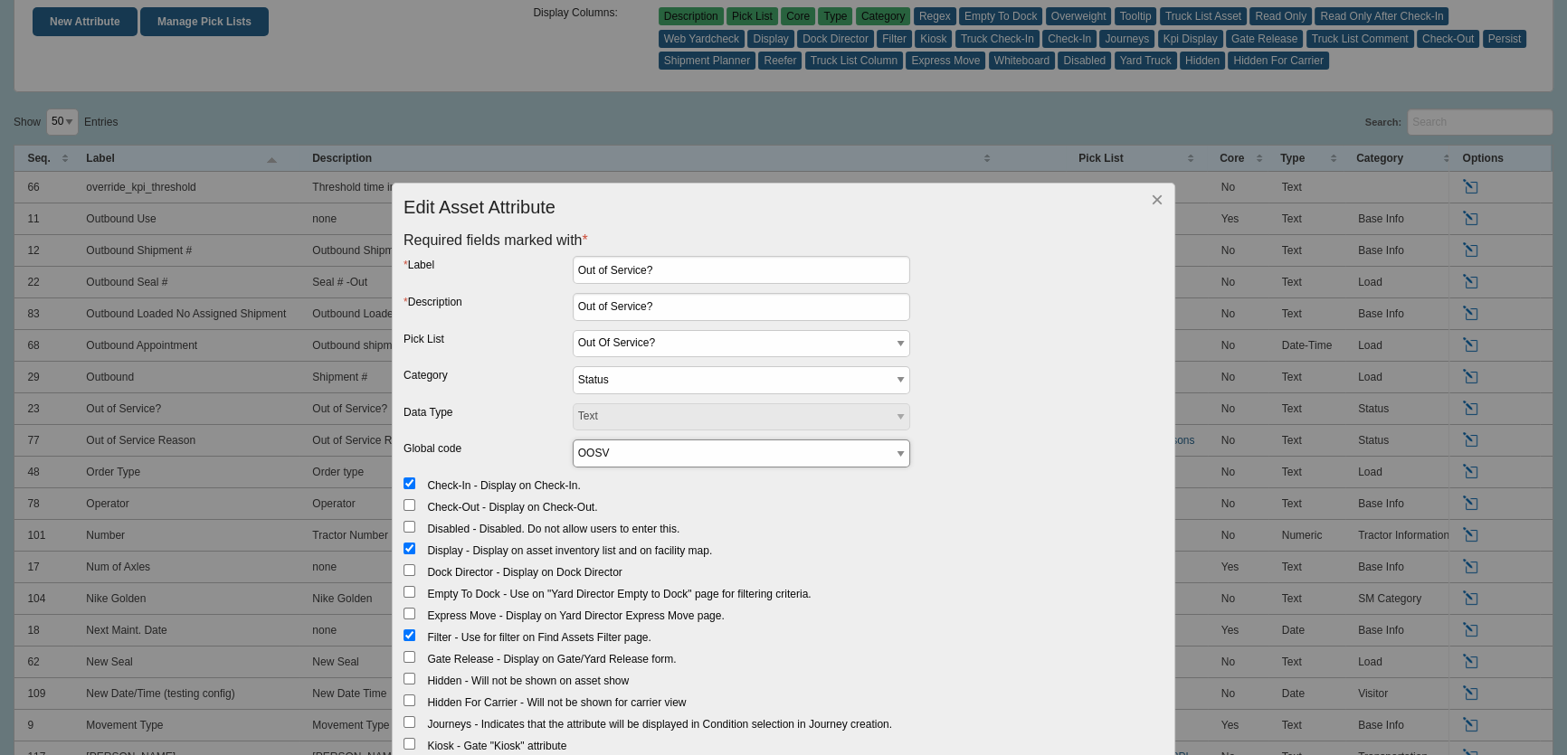
click at [644, 451] on select "APPT_DATE APPT_DATE_INBOUND APPT_DATE_OUTBOUND APPT_TIME APPT_TIME_INBOUND APPT…" at bounding box center [741, 454] width 337 height 28
click at [470, 321] on div "* Description" at bounding box center [487, 311] width 169 height 37
click at [628, 452] on select "APPT_DATE APPT_DATE_INBOUND APPT_DATE_OUTBOUND APPT_TIME APPT_TIME_INBOUND APPT…" at bounding box center [741, 454] width 337 height 28
click at [684, 451] on select "APPT_DATE APPT_DATE_INBOUND APPT_DATE_OUTBOUND APPT_TIME APPT_TIME_INBOUND APPT…" at bounding box center [741, 454] width 337 height 28
click at [472, 73] on div "Edit Asset Attribute Required fields marked with * * Label Out of Service? * De…" at bounding box center [783, 377] width 1567 height 755
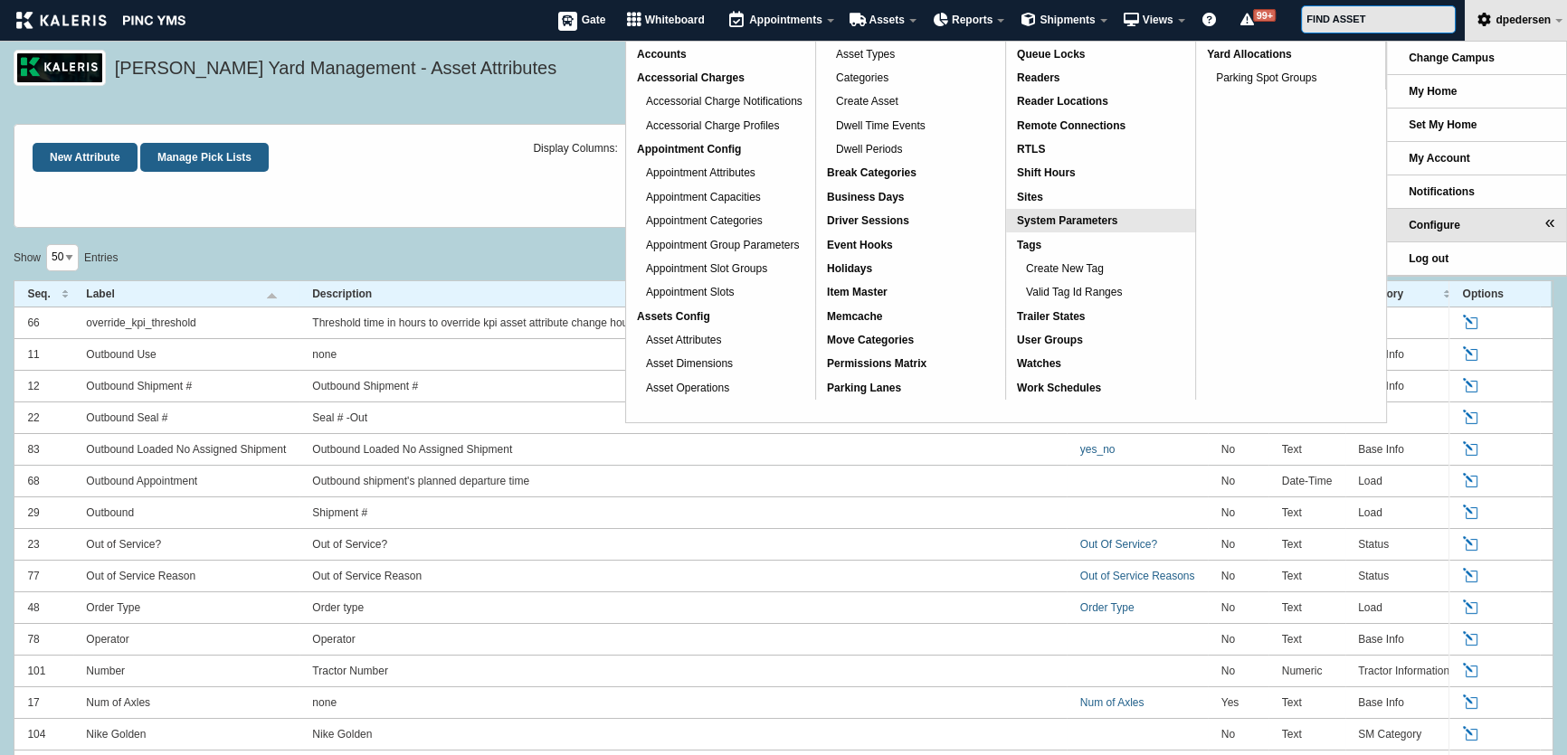
click at [1073, 220] on span "System Parameters" at bounding box center [1067, 220] width 100 height 13
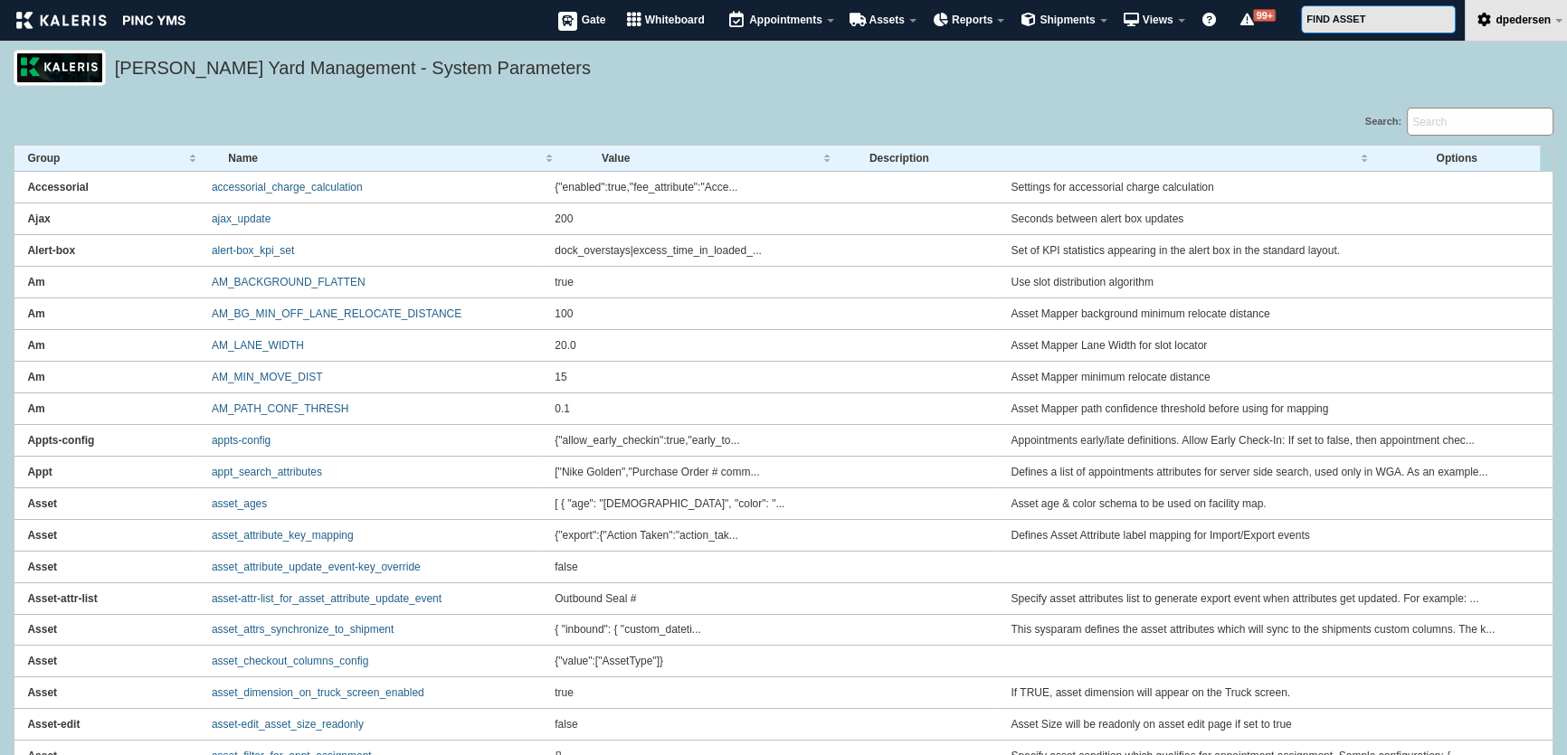
click at [1465, 127] on input "Search:" at bounding box center [1480, 122] width 147 height 28
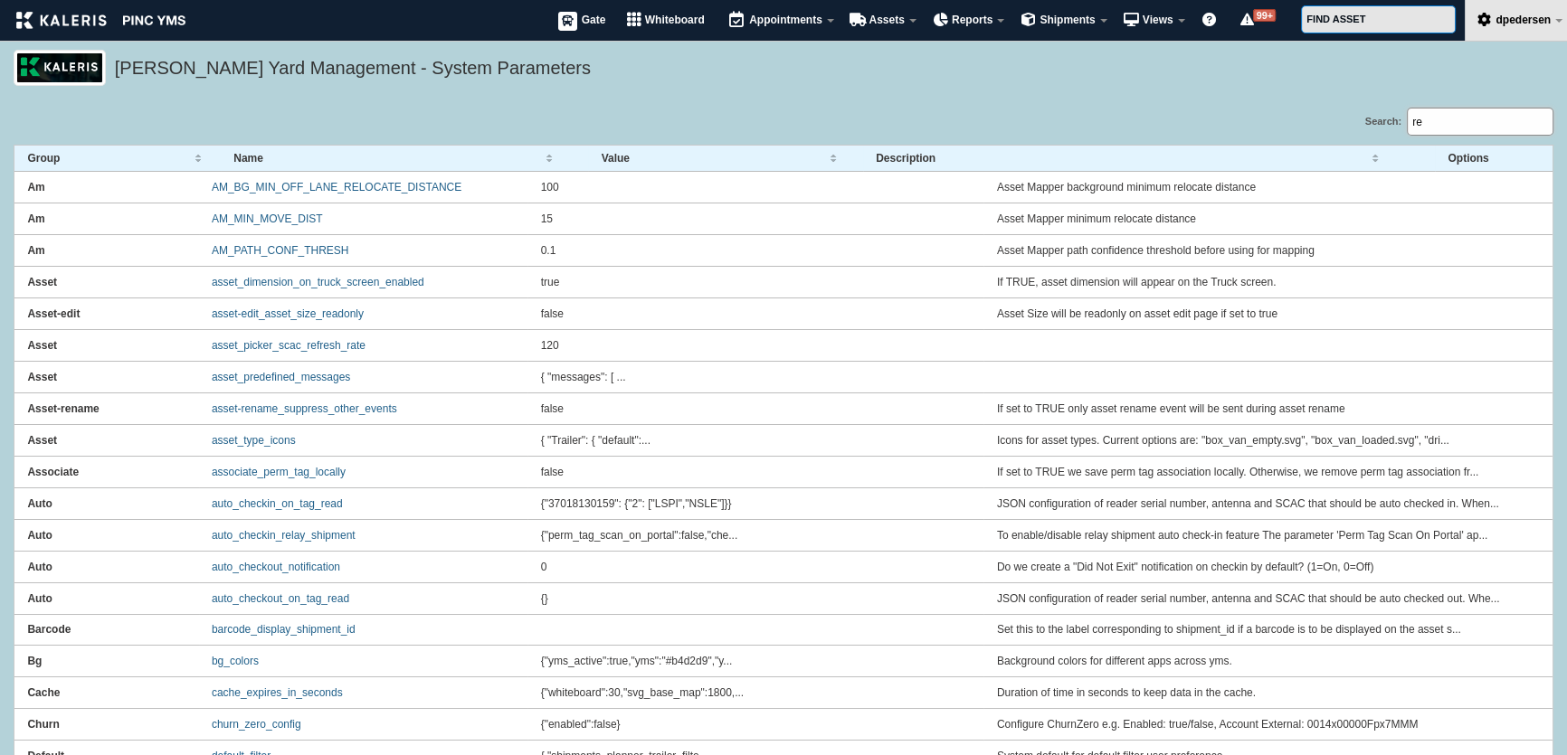
type input "r"
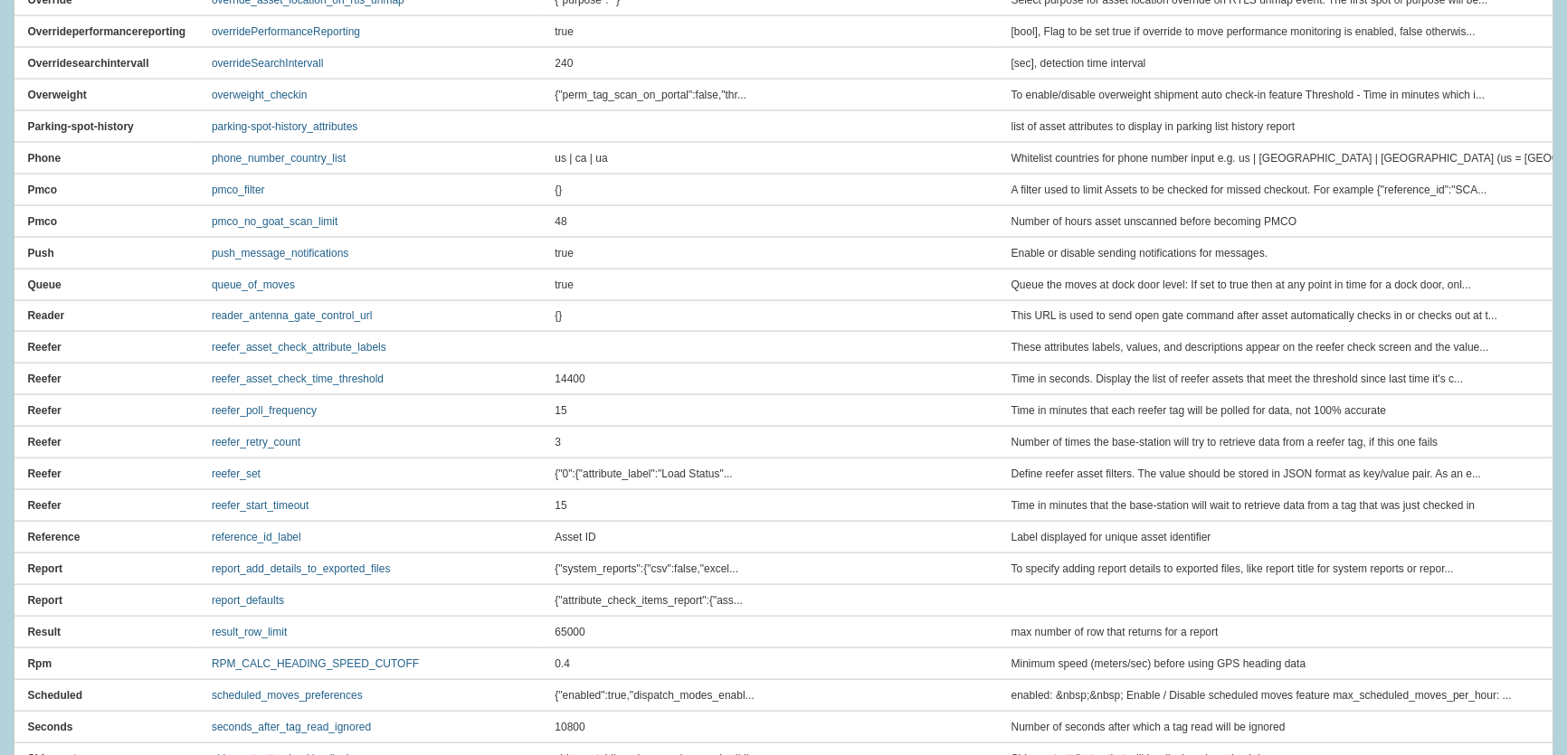
scroll to position [5403, 0]
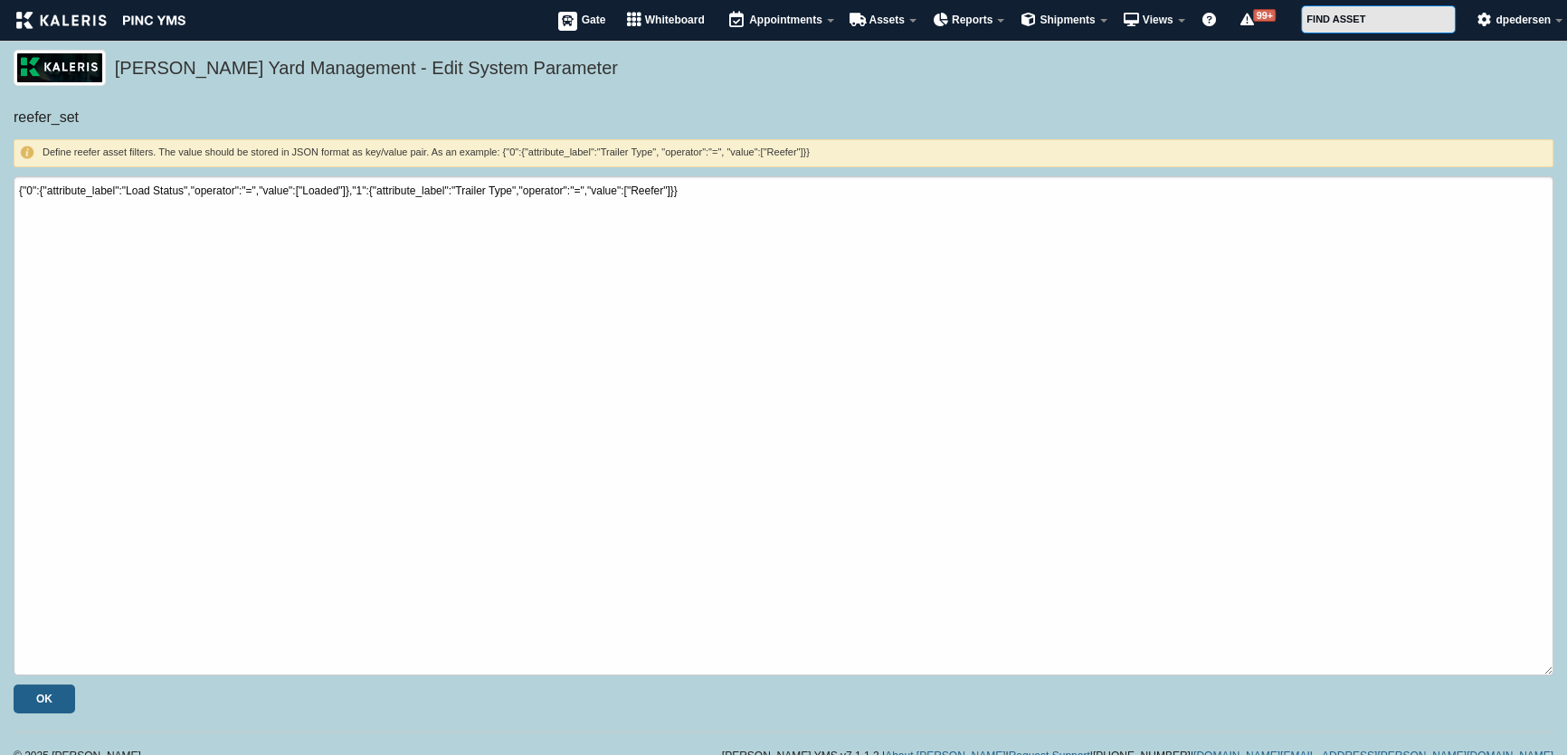
scroll to position [15, 0]
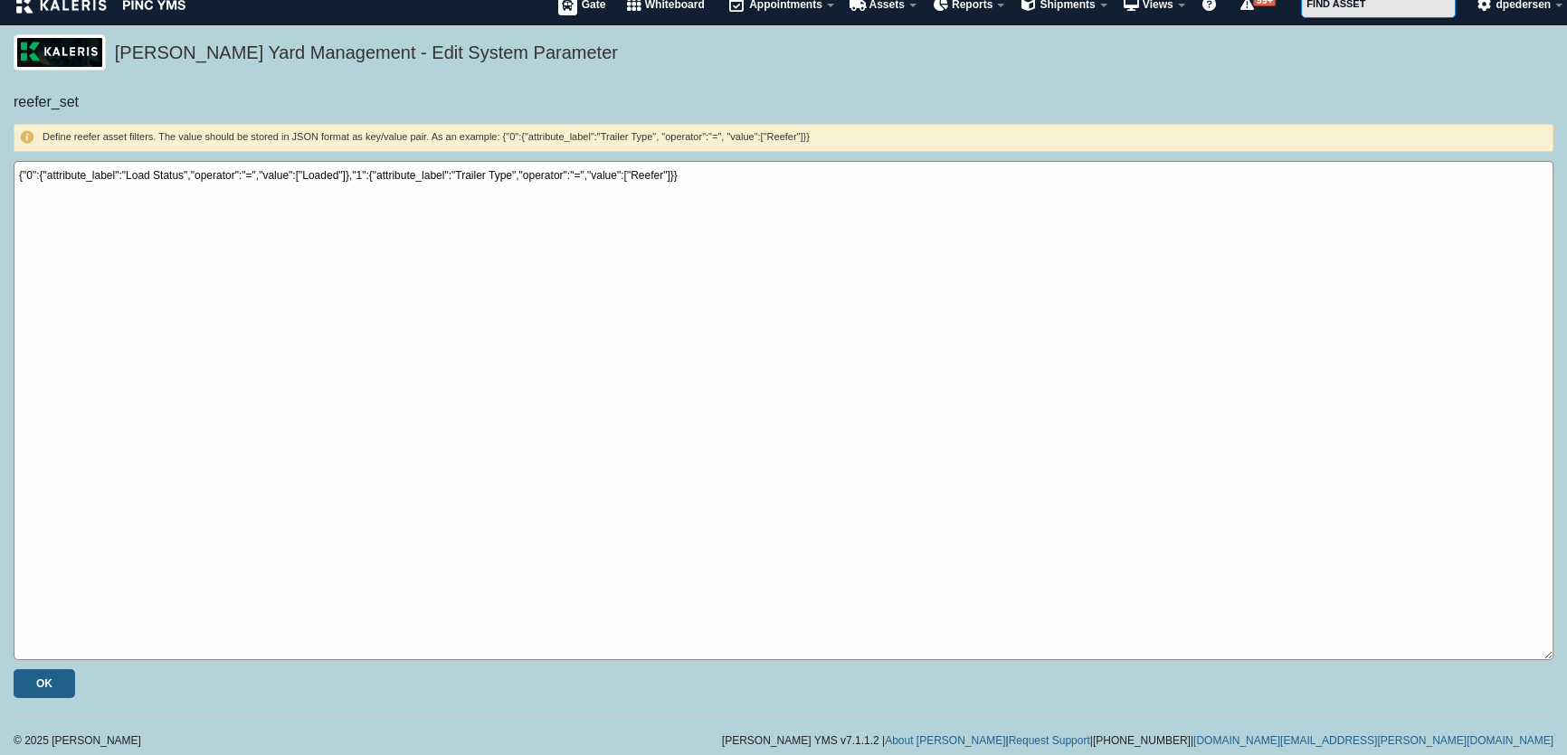
drag, startPoint x: 684, startPoint y: 179, endPoint x: 15, endPoint y: 189, distance: 668.6
click at [15, 189] on textarea "{"0":{"attribute_label":"Load Status","operator":"=","value":["Loaded"]},"1":{"…" at bounding box center [784, 410] width 1540 height 499
click at [688, 175] on textarea "{"0":{"attribute_label":"Load Status","operator":"=","value":["Loaded"]},"1":{"…" at bounding box center [784, 410] width 1540 height 499
drag, startPoint x: 688, startPoint y: 175, endPoint x: 16, endPoint y: 192, distance: 672.3
click at [16, 192] on textarea "{"0":{"attribute_label":"Load Status","operator":"=","value":["Loaded"]},"1":{"…" at bounding box center [784, 410] width 1540 height 499
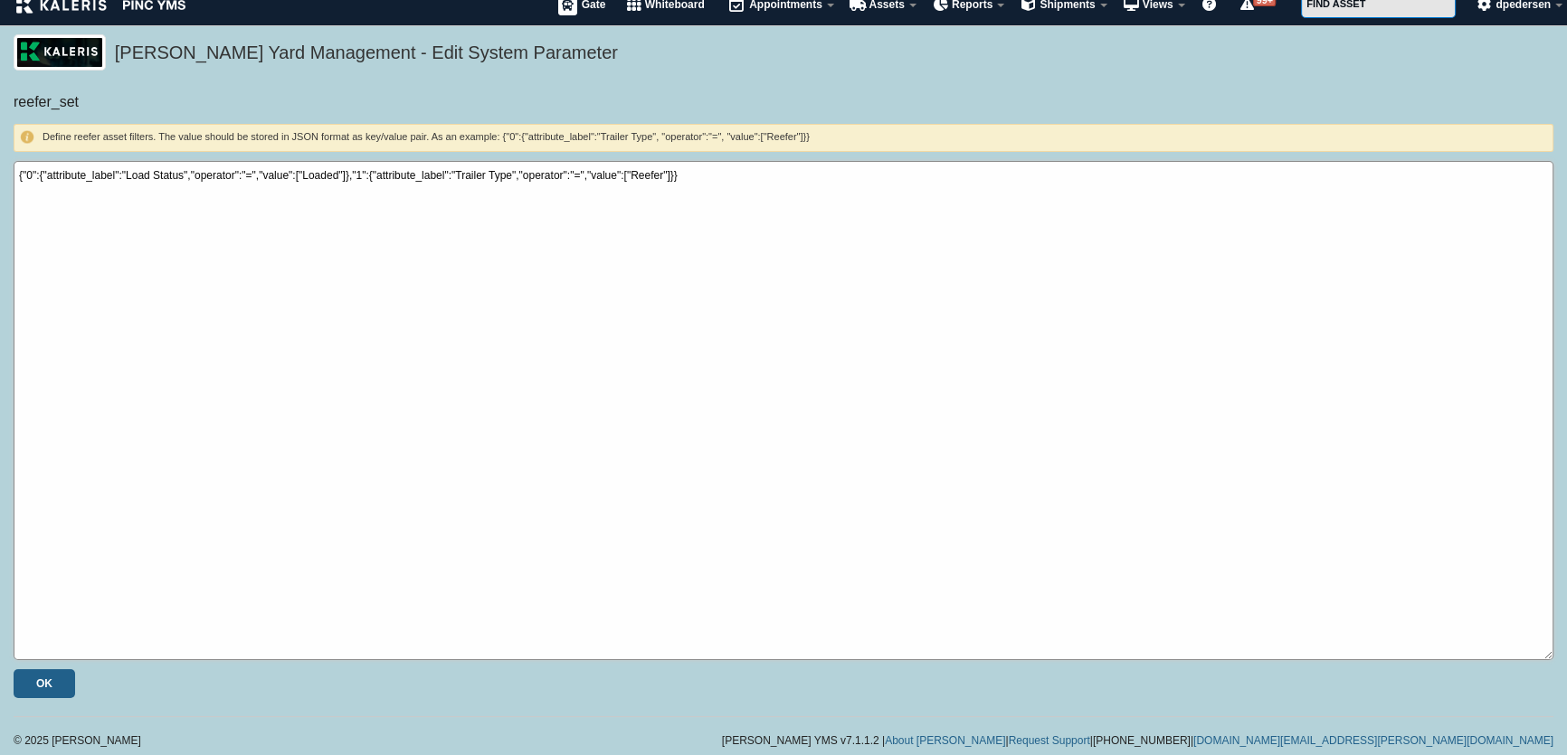
click at [687, 179] on textarea "{"0":{"attribute_label":"Load Status","operator":"=","value":["Loaded"]},"1":{"…" at bounding box center [784, 410] width 1540 height 499
drag, startPoint x: 687, startPoint y: 176, endPoint x: 18, endPoint y: 186, distance: 668.6
click at [18, 186] on textarea "{"0":{"attribute_label":"Load Status","operator":"=","value":["Loaded"]},"1":{"…" at bounding box center [784, 410] width 1540 height 499
click at [687, 173] on textarea "{"0":{"attribute_label":"Load Status","operator":"=","value":["Loaded"]},"1":{"…" at bounding box center [784, 410] width 1540 height 499
drag, startPoint x: 682, startPoint y: 175, endPoint x: 19, endPoint y: 172, distance: 663.1
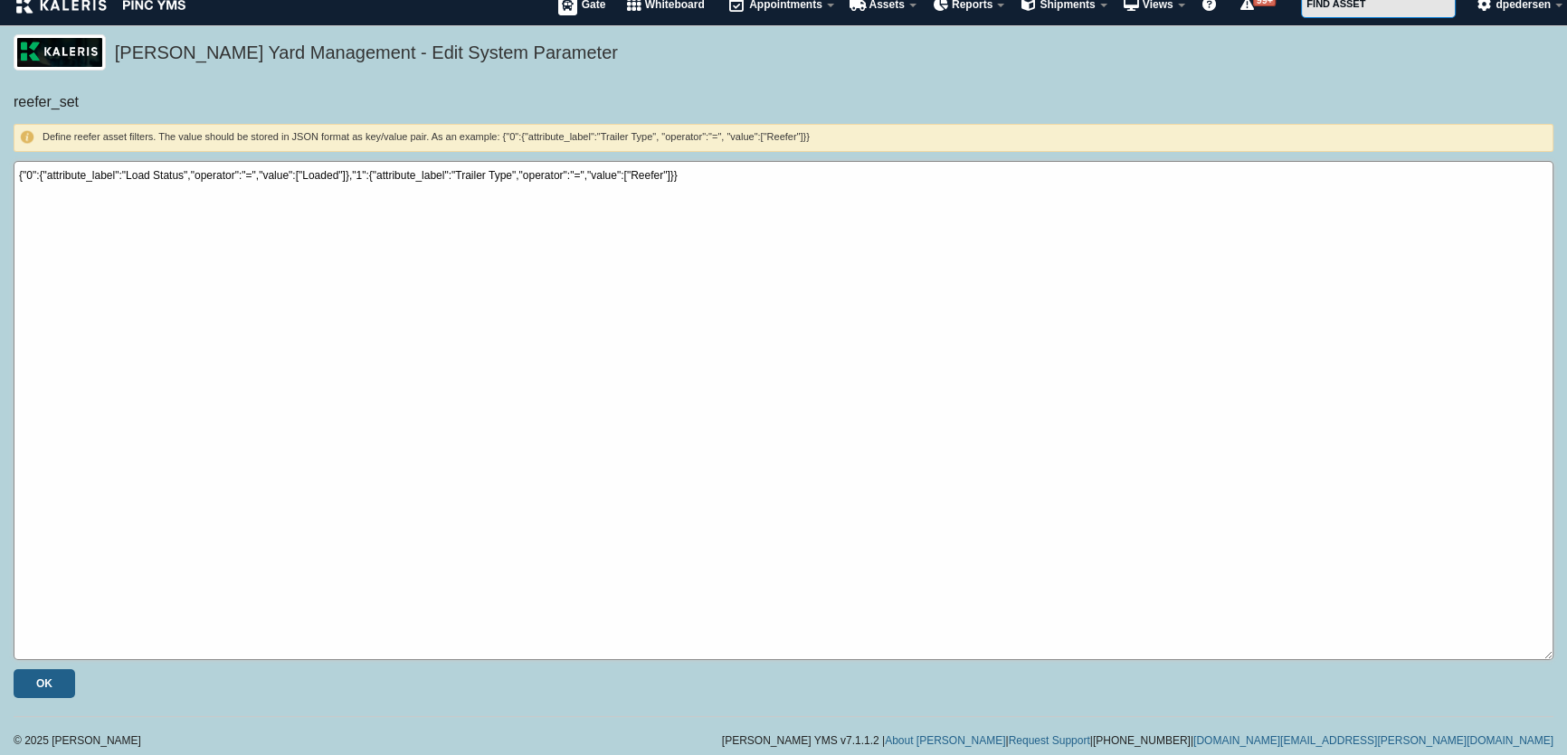
click at [19, 172] on textarea "{"0":{"attribute_label":"Load Status","operator":"=","value":["Loaded"]},"1":{"…" at bounding box center [784, 410] width 1540 height 499
click at [722, 181] on textarea "{"0":{"attribute_label":"Load Status","operator":"=","value":["Loaded"]},"1":{"…" at bounding box center [784, 410] width 1540 height 499
drag, startPoint x: 704, startPoint y: 180, endPoint x: 18, endPoint y: 188, distance: 685.7
click at [18, 188] on textarea "{"0":{"attribute_label":"Load Status","operator":"=","value":["Loaded"]},"1":{"…" at bounding box center [784, 410] width 1540 height 499
click at [85, 216] on textarea "{"0":{"attribute_label":"Load Status","operator":"=","value":["Loaded"]},"1":{"…" at bounding box center [784, 410] width 1540 height 499
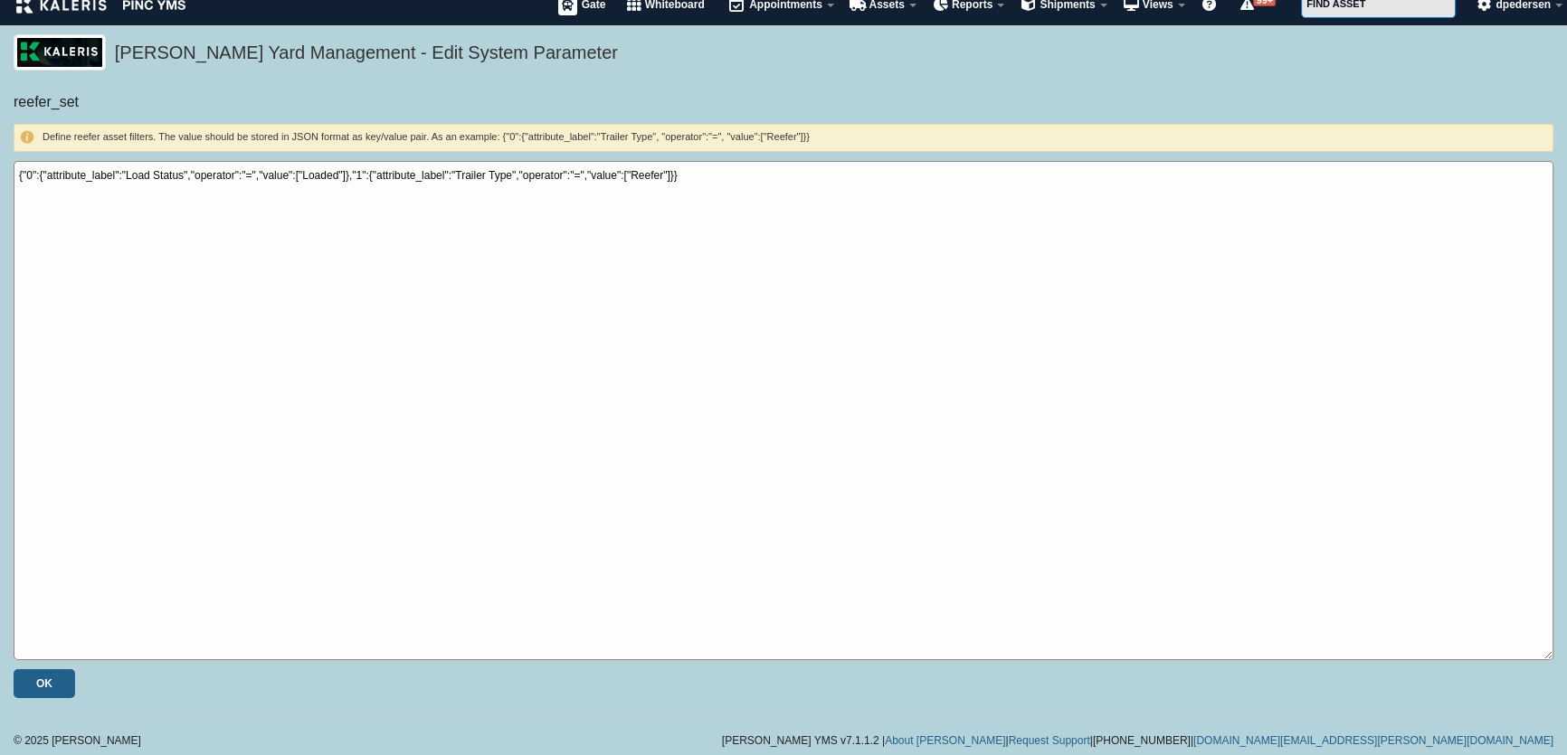
drag, startPoint x: 680, startPoint y: 177, endPoint x: 0, endPoint y: 174, distance: 680.3
click at [0, 174] on div "reefer_set Define reefer asset filters. The value should be stored in JSON form…" at bounding box center [783, 395] width 1567 height 606
click at [87, 231] on textarea "{"0":{"attribute_label":"Load Status","operator":"=","value":["Loaded"]},"1":{"…" at bounding box center [784, 410] width 1540 height 499
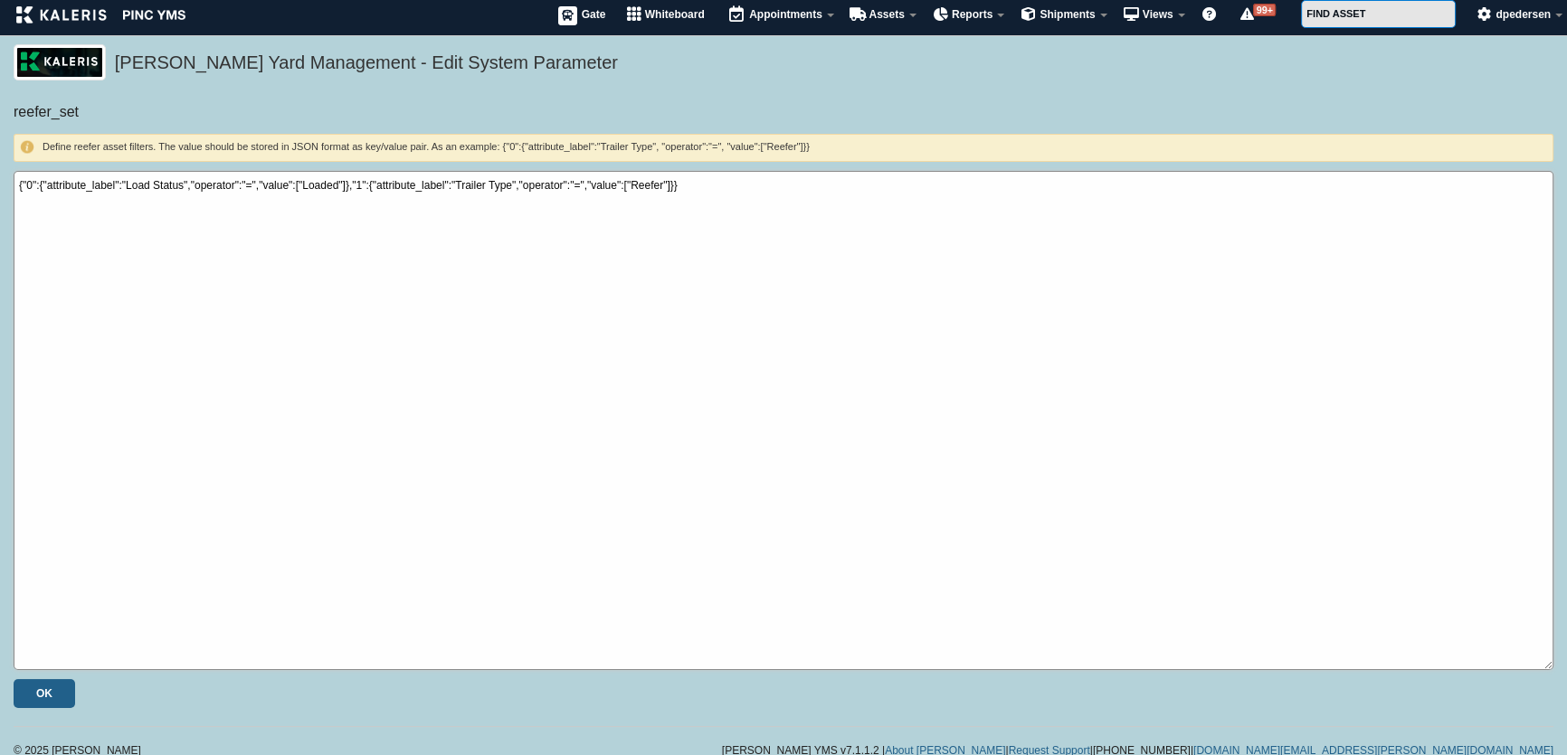
scroll to position [0, 0]
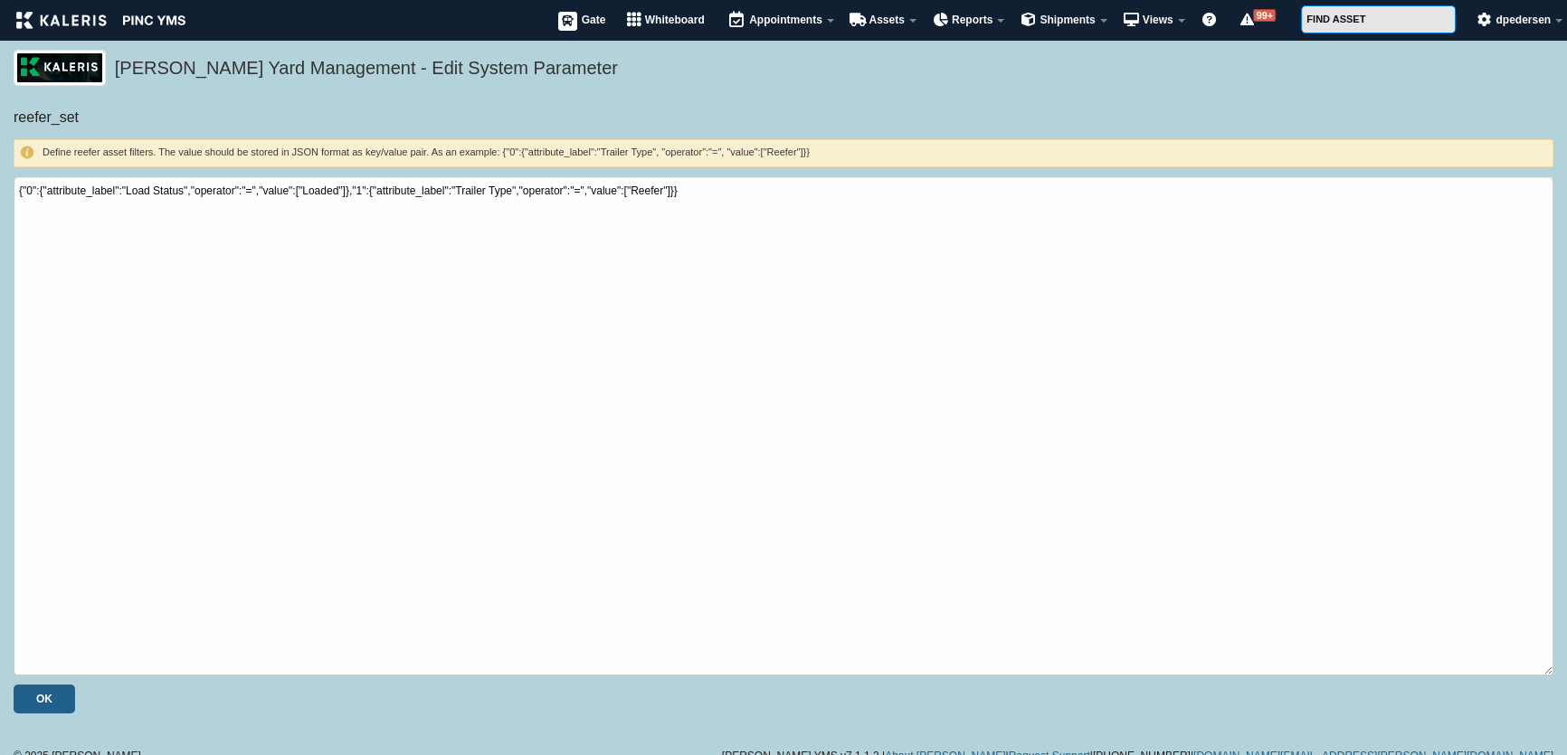
click at [801, 82] on h5 "[PERSON_NAME] Yard Management - Edit System Parameter" at bounding box center [829, 70] width 1429 height 31
drag, startPoint x: 689, startPoint y: 192, endPoint x: 0, endPoint y: 220, distance: 689.9
click at [0, 220] on div "reefer_set Define reefer asset filters. The value should be stored in JSON form…" at bounding box center [783, 411] width 1567 height 606
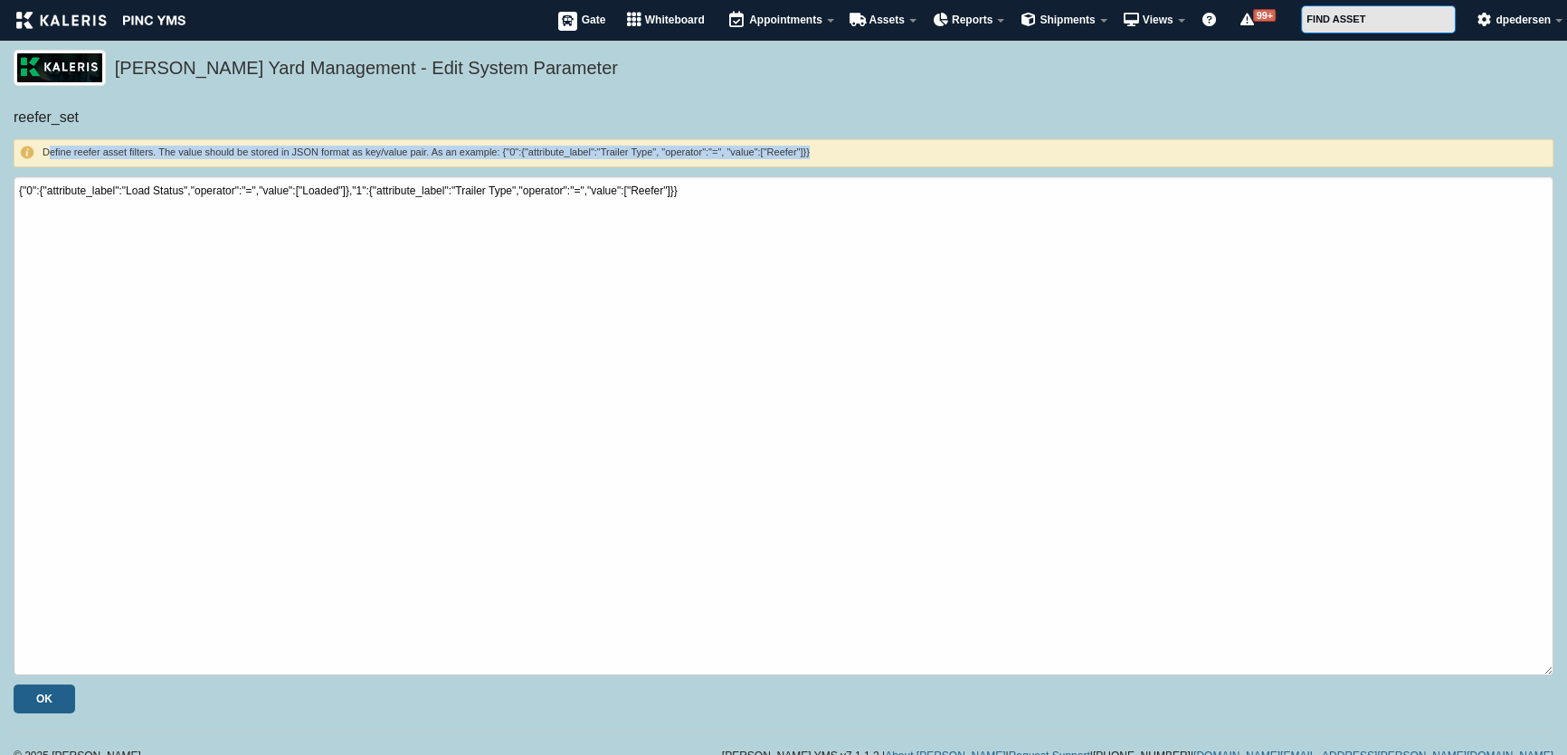
drag, startPoint x: 37, startPoint y: 155, endPoint x: 735, endPoint y: 196, distance: 699.6
click at [735, 196] on form "reefer_set Define reefer asset filters. The value should be stored in JSON form…" at bounding box center [784, 411] width 1540 height 606
click at [263, 151] on h6 "Define reefer asset filters. The value should be stored in JSON format as key/v…" at bounding box center [783, 153] width 1527 height 14
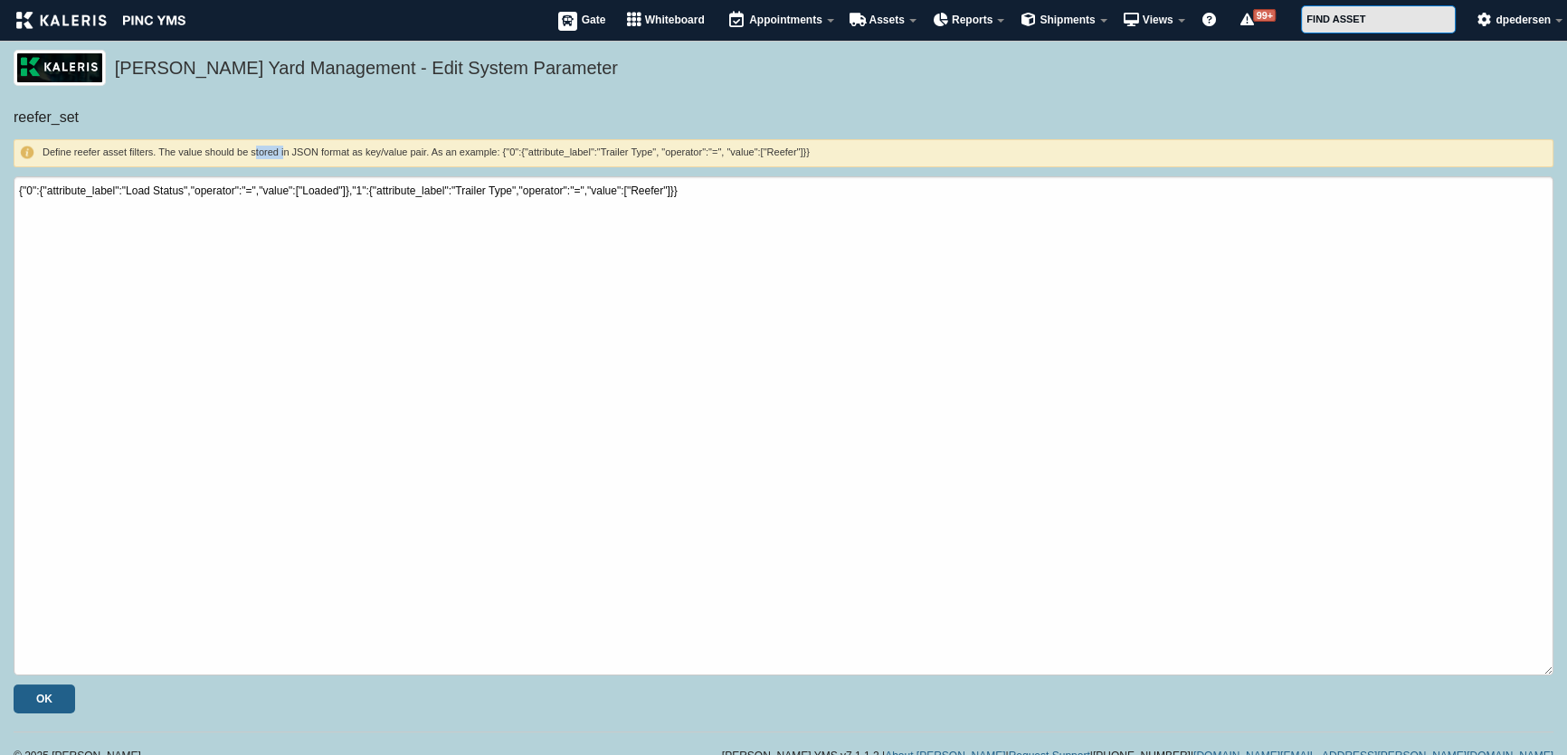
click at [263, 151] on h6 "Define reefer asset filters. The value should be stored in JSON format as key/v…" at bounding box center [783, 153] width 1527 height 14
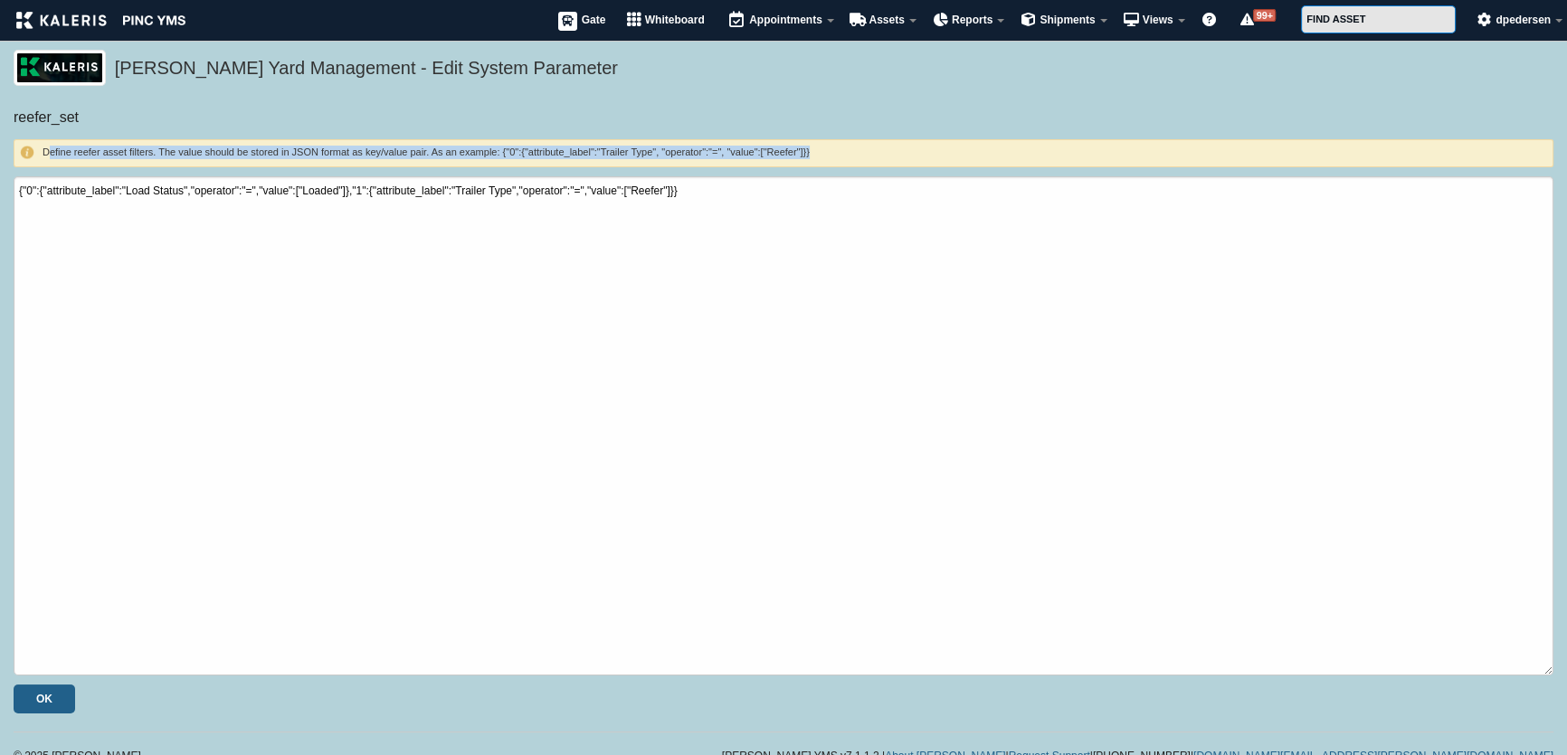
click at [263, 151] on h6 "Define reefer asset filters. The value should be stored in JSON format as key/v…" at bounding box center [783, 153] width 1527 height 14
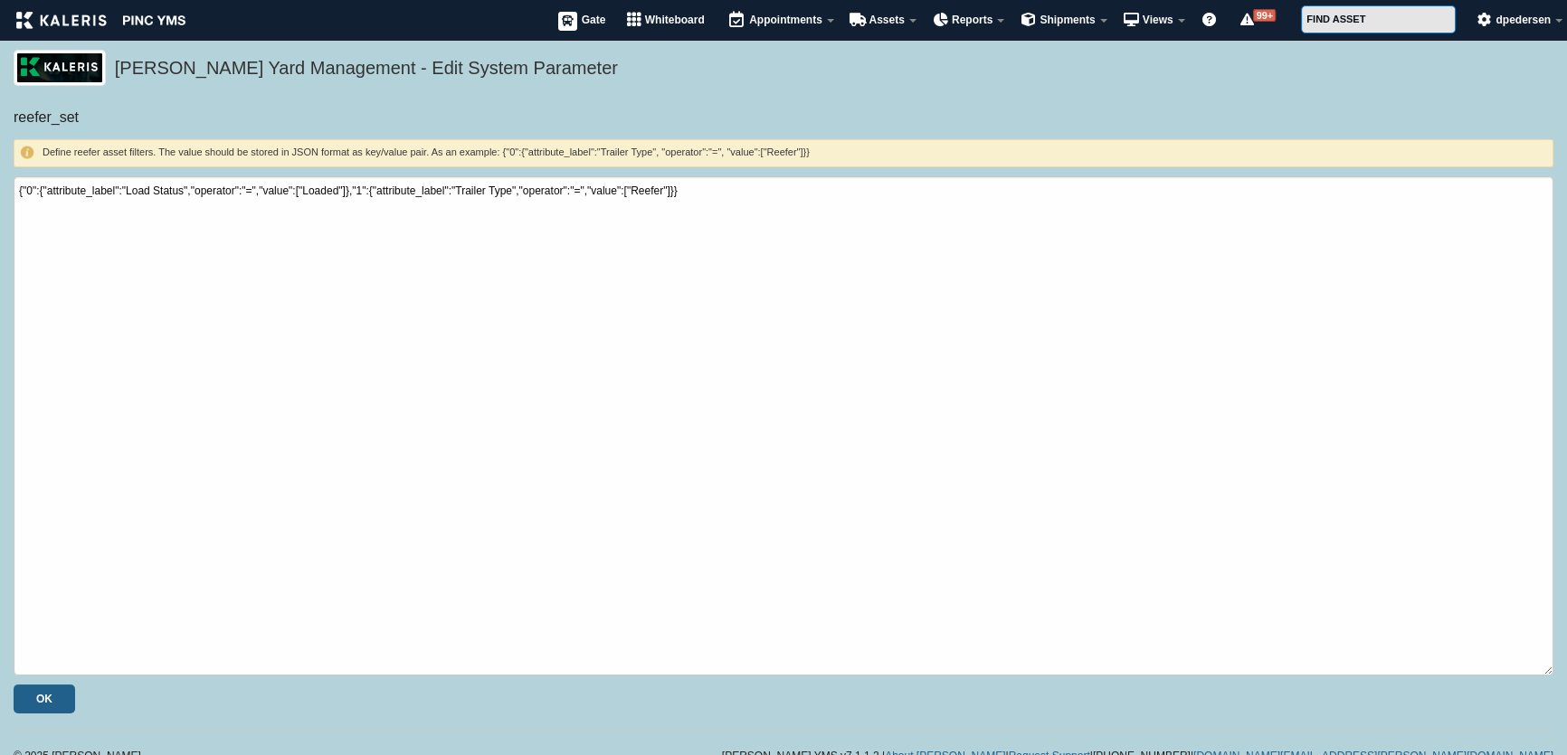
click at [232, 97] on div "[PERSON_NAME] Yard Management - Edit System Parameter" at bounding box center [783, 79] width 1567 height 58
click at [205, 148] on h6 "Define reefer asset filters. The value should be stored in JSON format as key/v…" at bounding box center [783, 153] width 1527 height 14
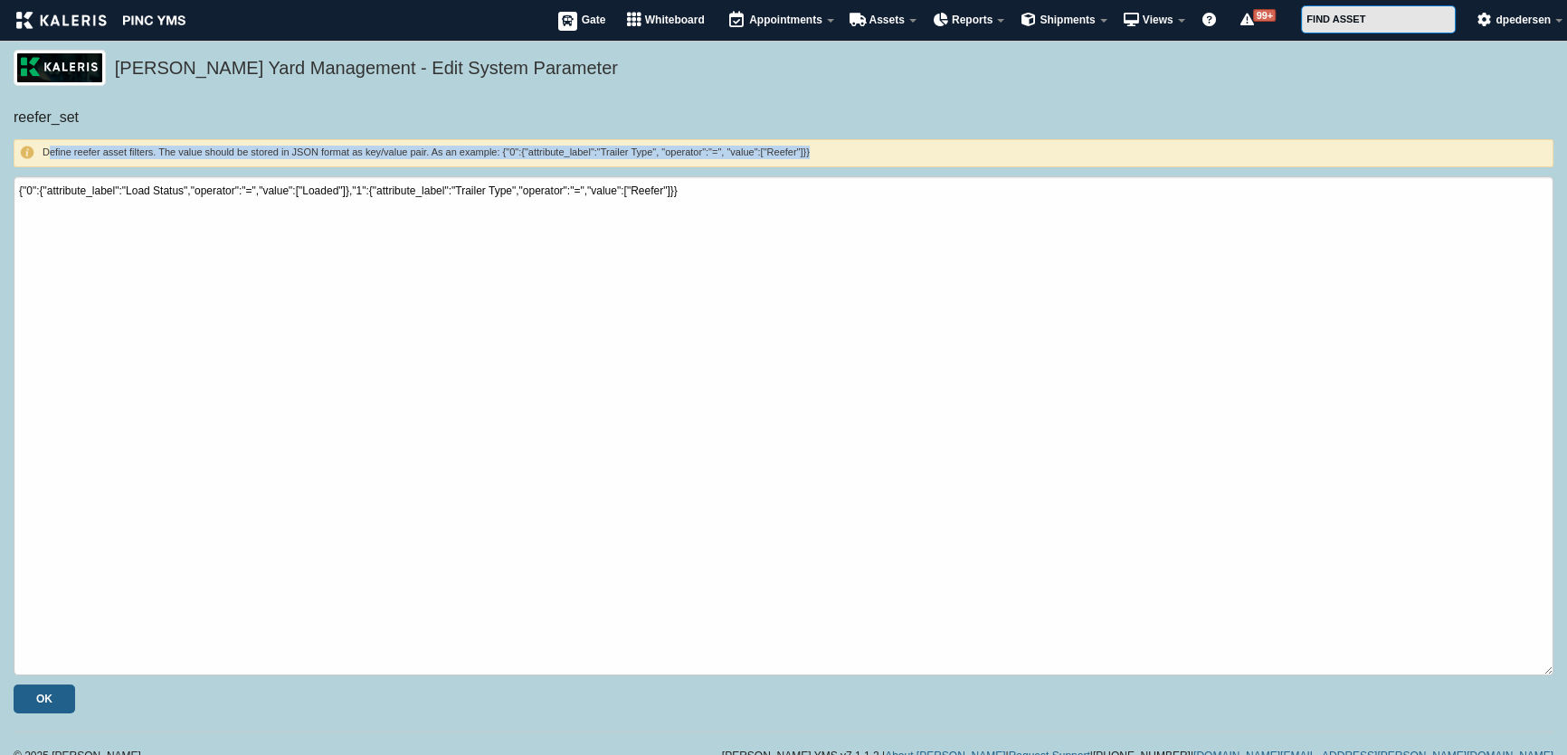
click at [205, 148] on h6 "Define reefer asset filters. The value should be stored in JSON format as key/v…" at bounding box center [783, 153] width 1527 height 14
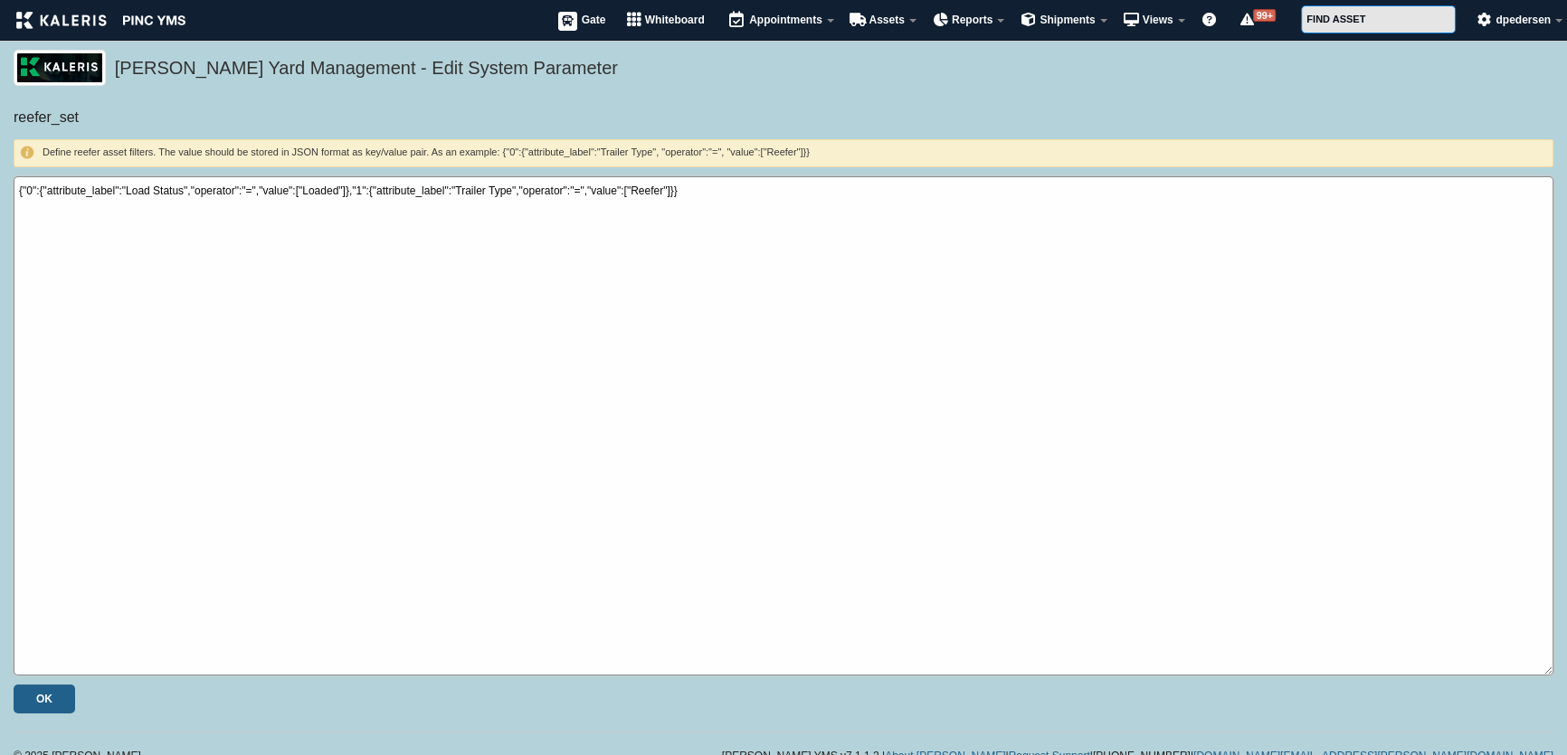
click at [697, 196] on textarea "{"0":{"attribute_label":"Load Status","operator":"=","value":["Loaded"]},"1":{"…" at bounding box center [784, 425] width 1540 height 499
click at [844, 68] on h5 "[PERSON_NAME] Yard Management - Edit System Parameter" at bounding box center [829, 70] width 1429 height 31
click at [781, 134] on form "reefer_set Define reefer asset filters. The value should be stored in JSON form…" at bounding box center [784, 411] width 1540 height 606
click at [714, 93] on div "[PERSON_NAME] Yard Management - Edit System Parameter" at bounding box center [783, 79] width 1567 height 58
drag, startPoint x: 995, startPoint y: 128, endPoint x: 1147, endPoint y: 128, distance: 152.0
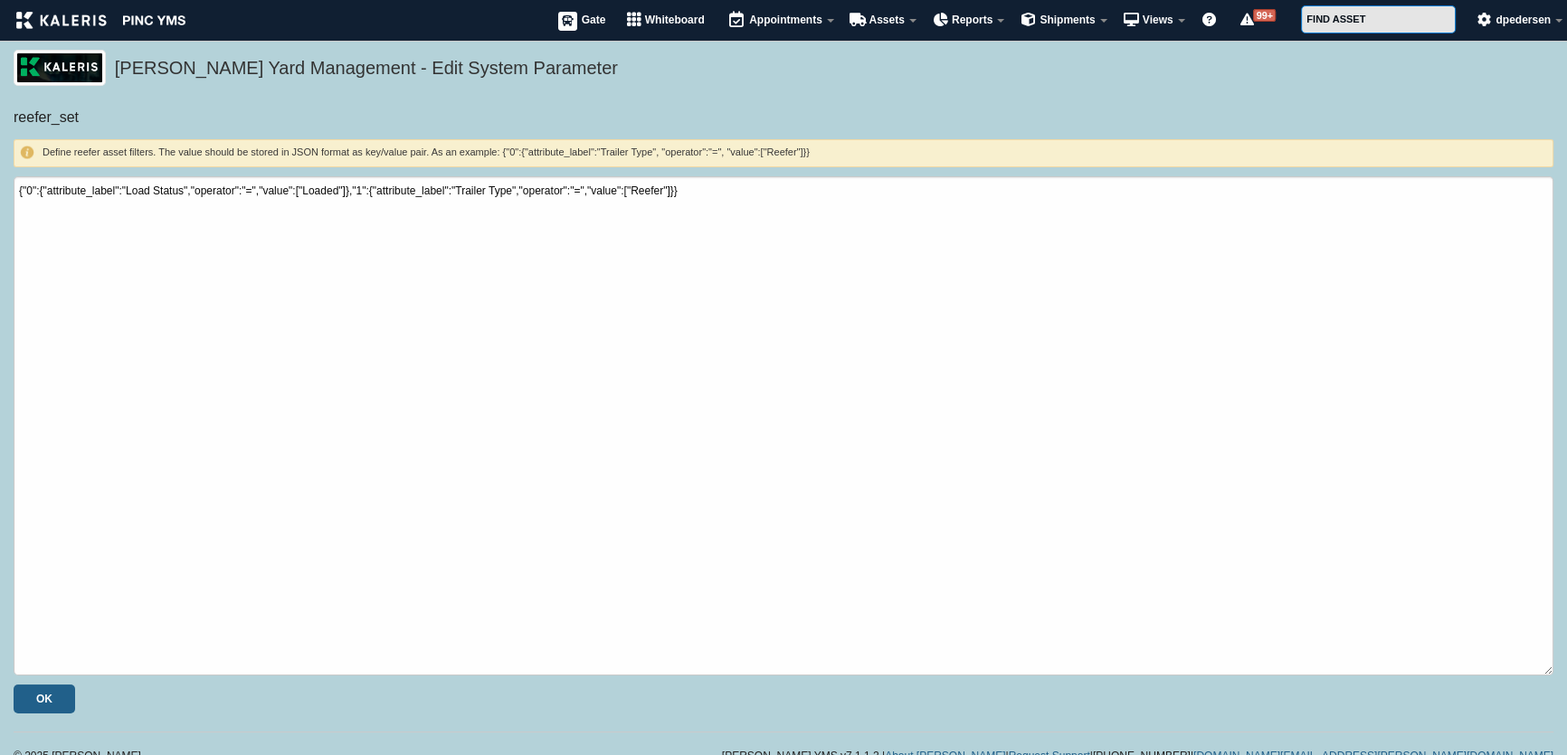
click at [995, 128] on form "reefer_set Define reefer asset filters. The value should be stored in JSON form…" at bounding box center [784, 411] width 1540 height 606
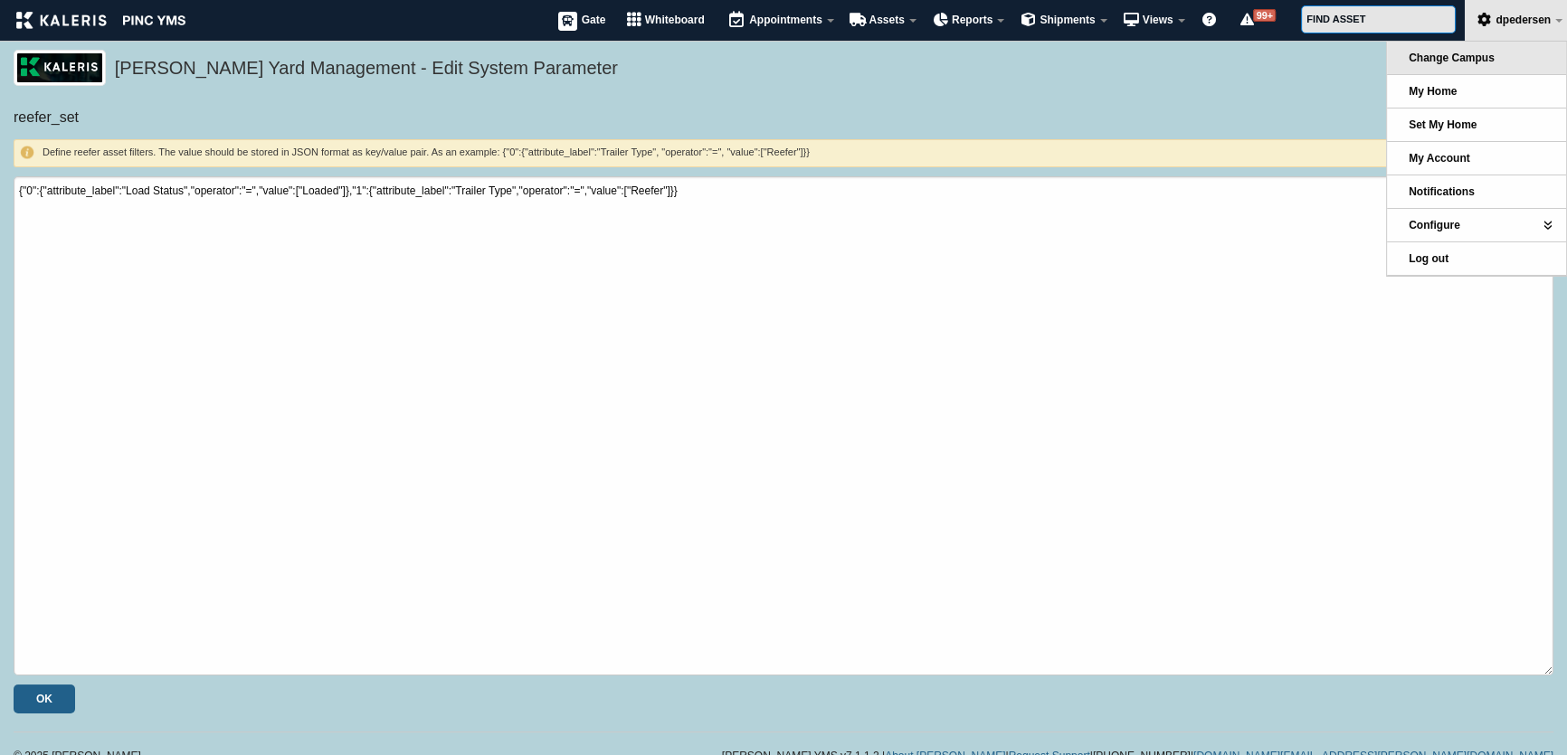
click at [1511, 57] on link "Change Campus" at bounding box center [1476, 58] width 179 height 33
